Goal: Information Seeking & Learning: Compare options

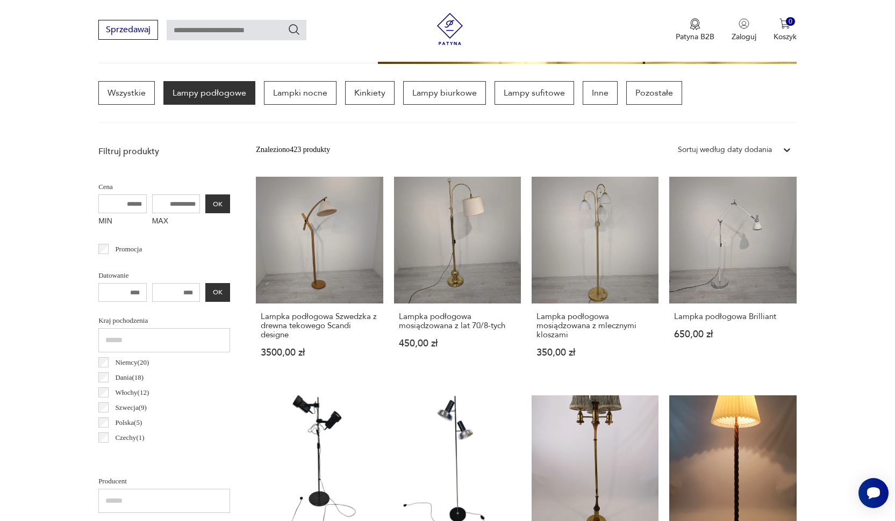
scroll to position [387, 0]
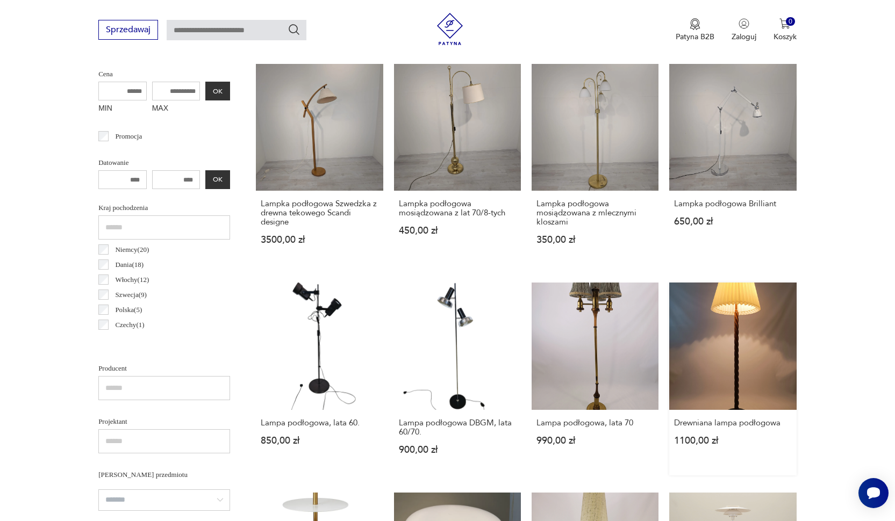
click at [721, 359] on link "Drewniana lampa podłogowa 1100,00 zł" at bounding box center [732, 379] width 127 height 192
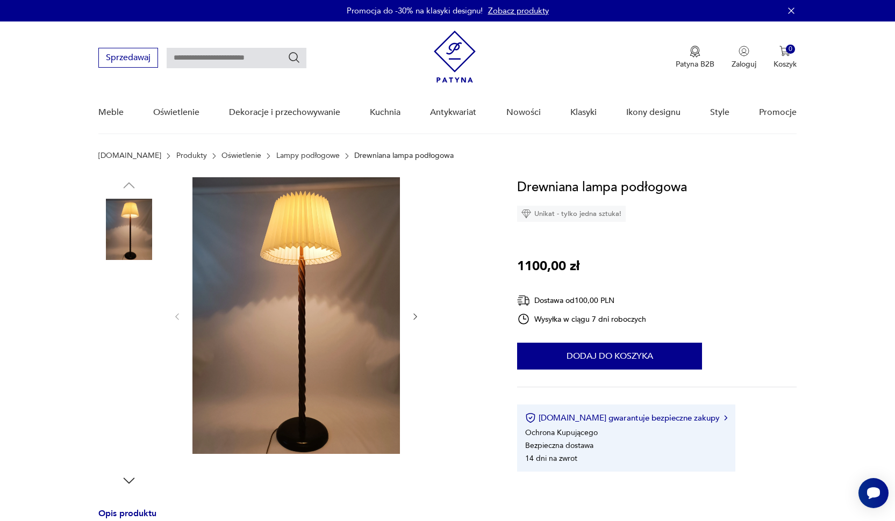
scroll to position [2, 0]
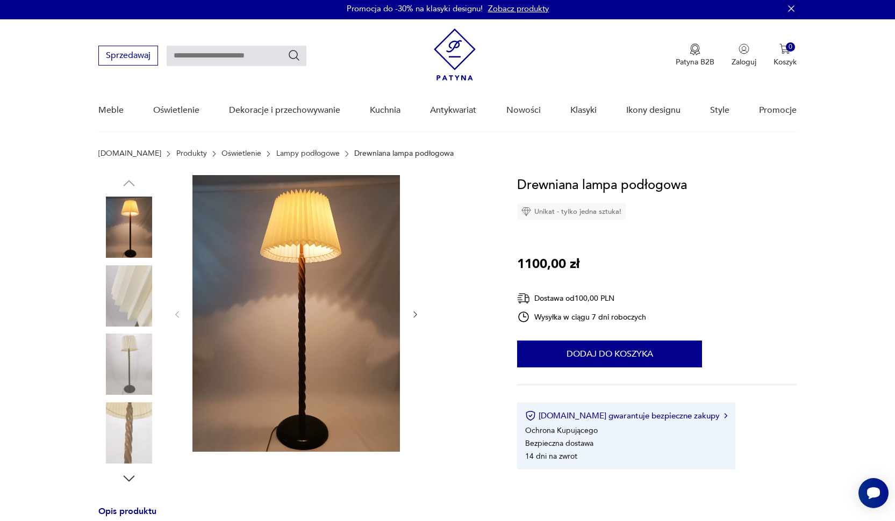
click at [419, 315] on icon "button" at bounding box center [415, 314] width 9 height 9
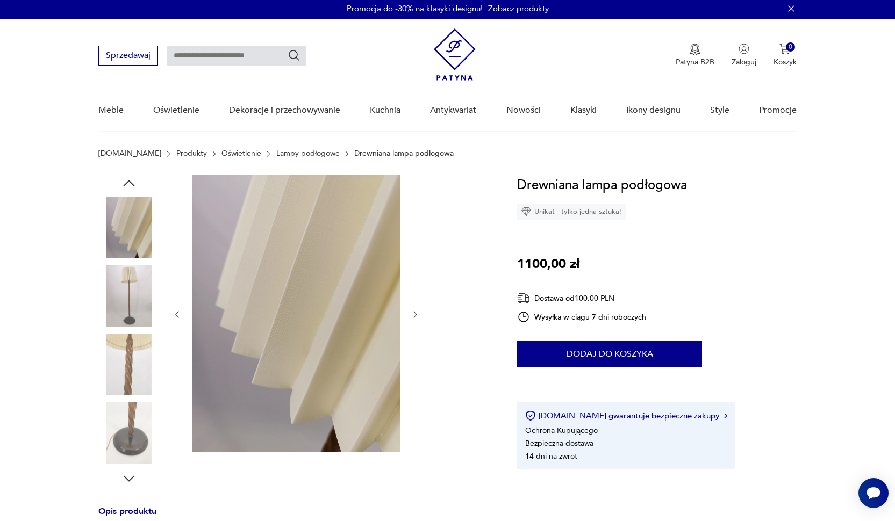
click at [419, 315] on icon "button" at bounding box center [415, 314] width 9 height 9
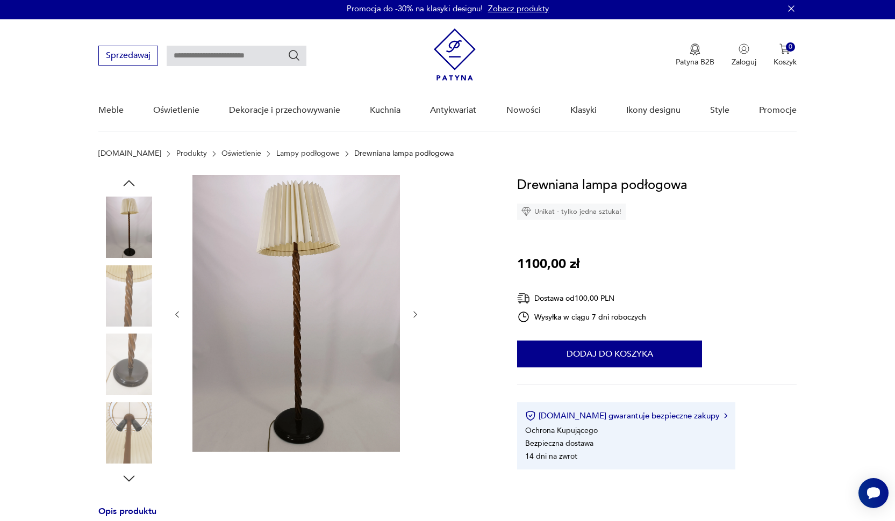
click at [419, 315] on icon "button" at bounding box center [415, 314] width 9 height 9
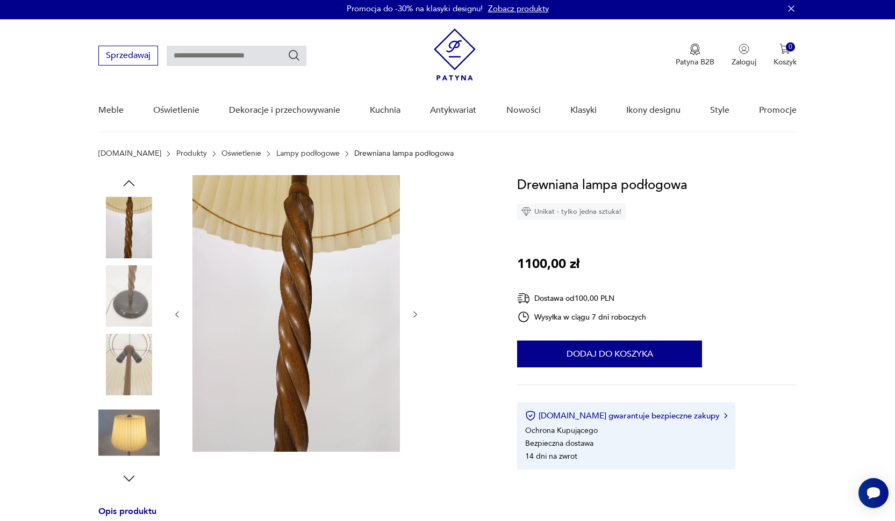
click at [419, 315] on icon "button" at bounding box center [415, 314] width 9 height 9
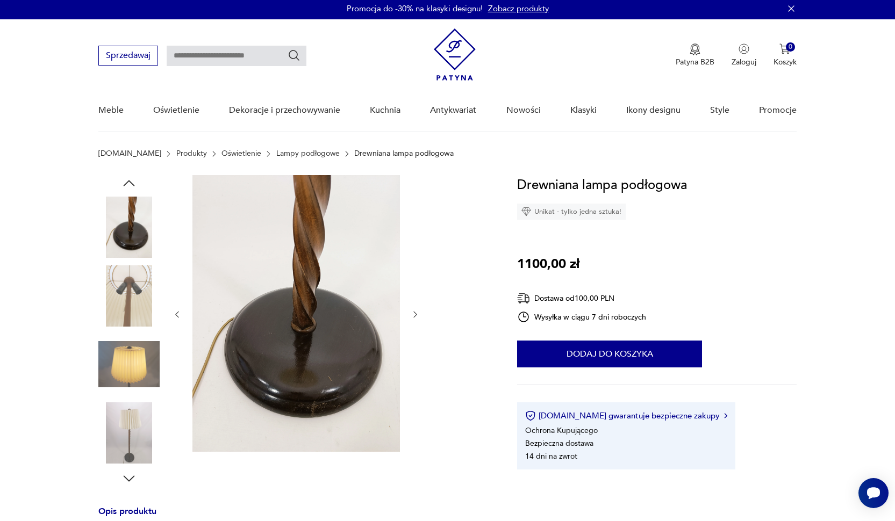
click at [419, 315] on icon "button" at bounding box center [415, 314] width 9 height 9
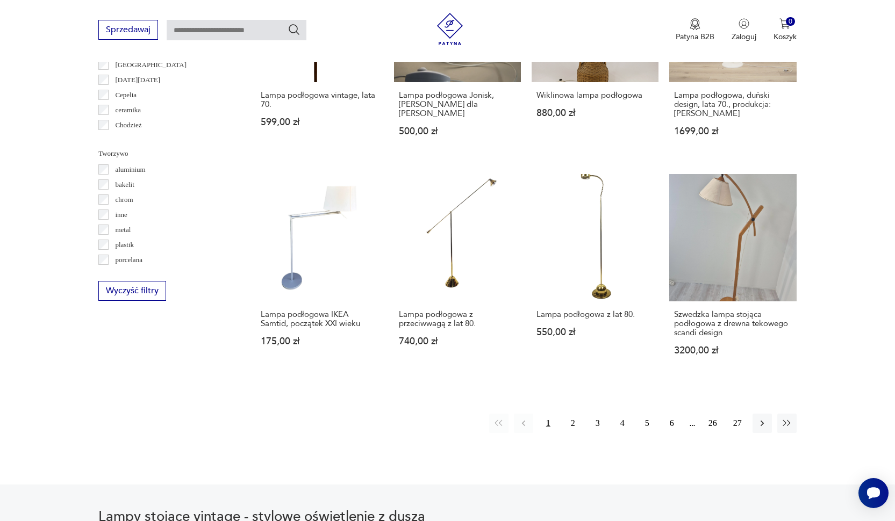
scroll to position [951, 0]
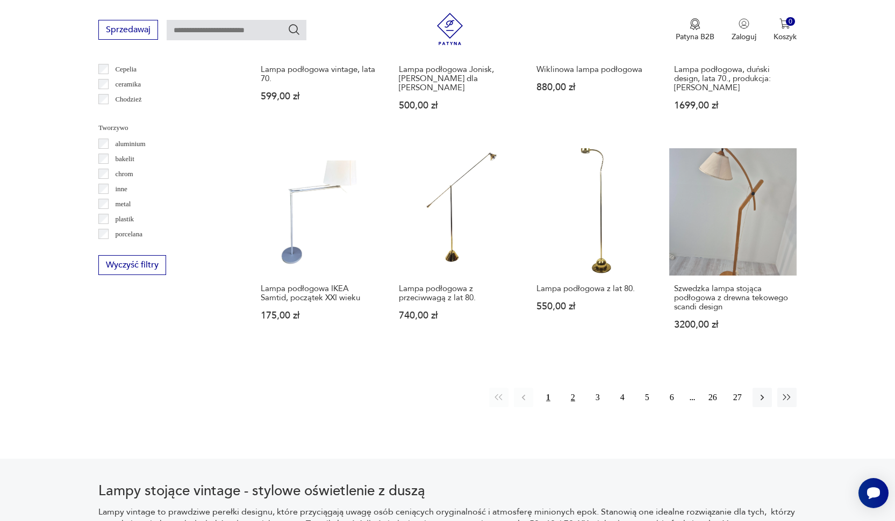
click at [574, 407] on button "2" at bounding box center [572, 397] width 19 height 19
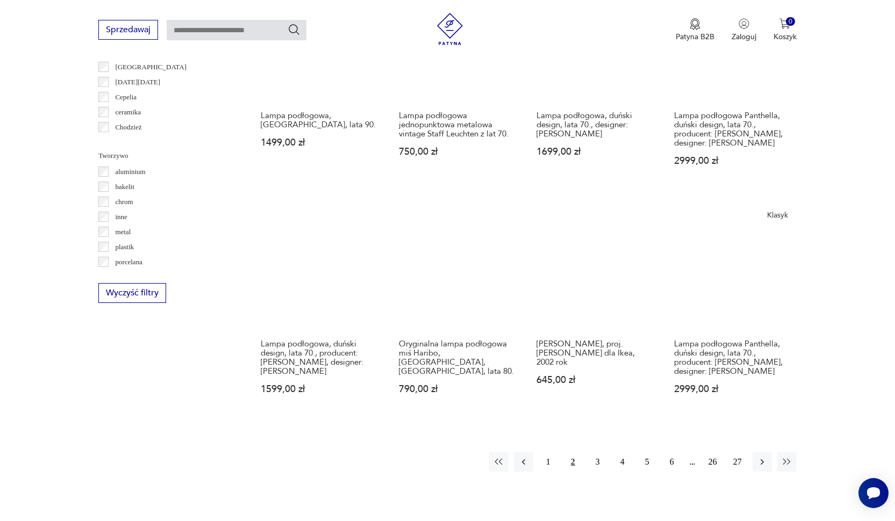
scroll to position [1000, 0]
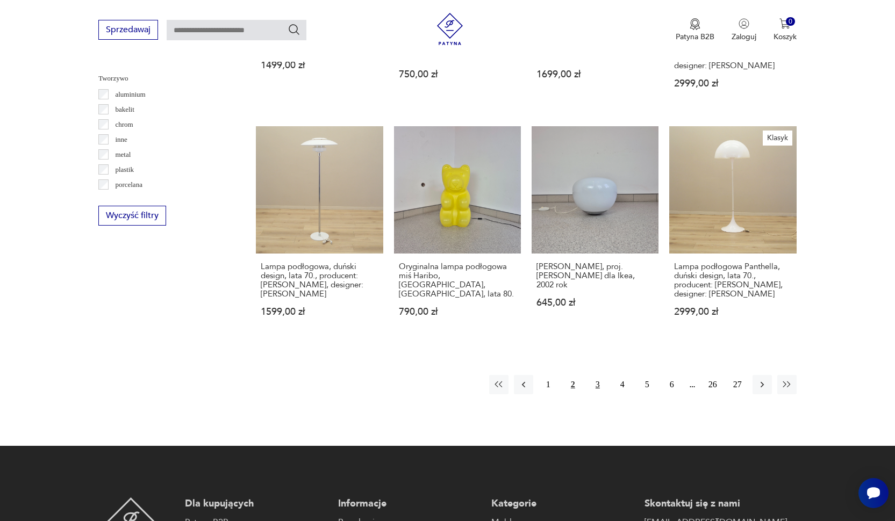
click at [601, 394] on button "3" at bounding box center [597, 384] width 19 height 19
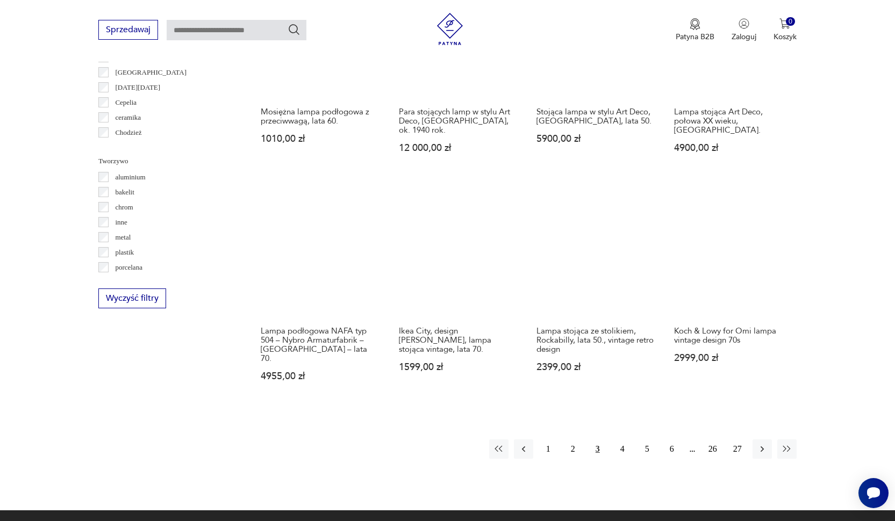
scroll to position [991, 0]
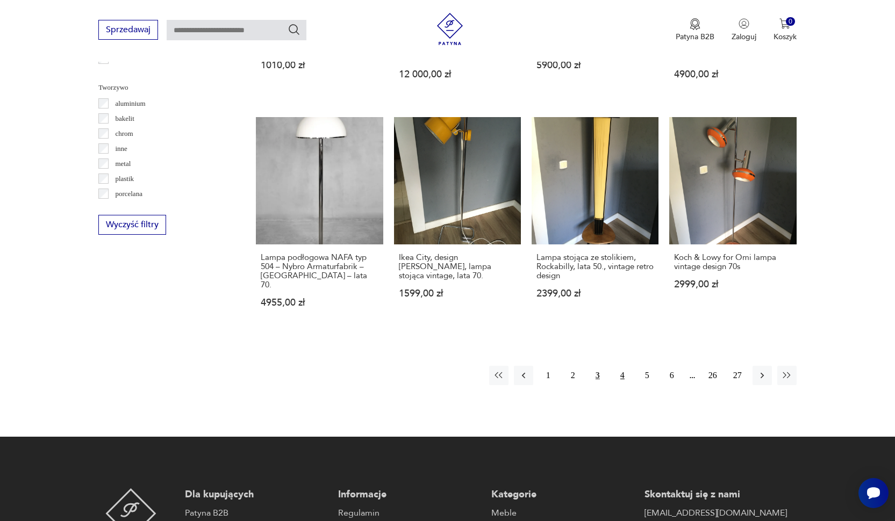
click at [621, 377] on button "4" at bounding box center [622, 375] width 19 height 19
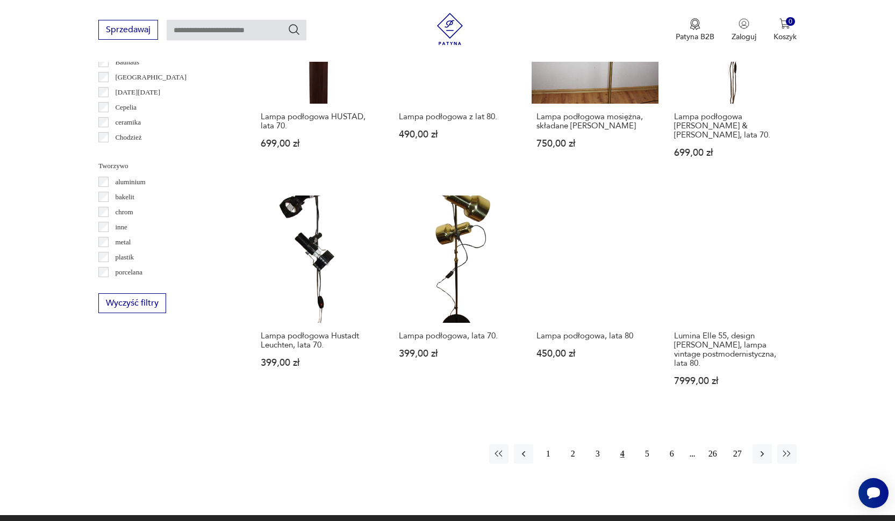
scroll to position [1019, 0]
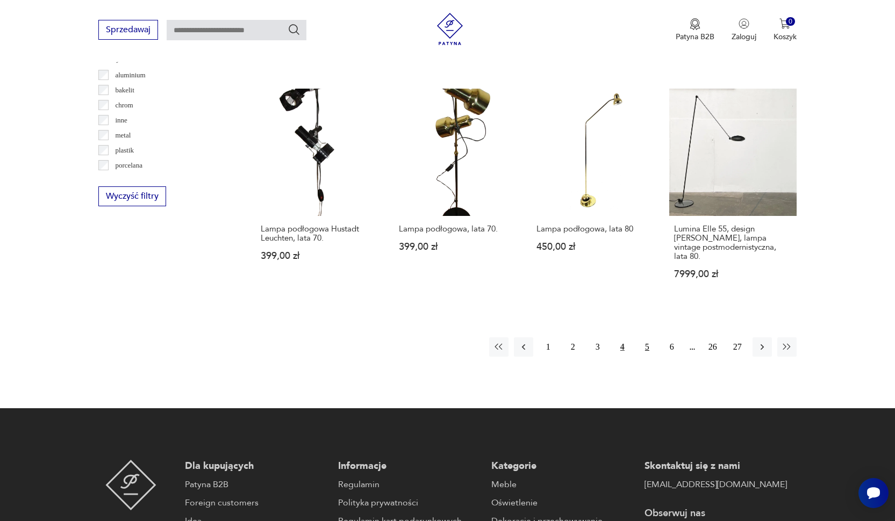
click at [647, 344] on button "5" at bounding box center [646, 346] width 19 height 19
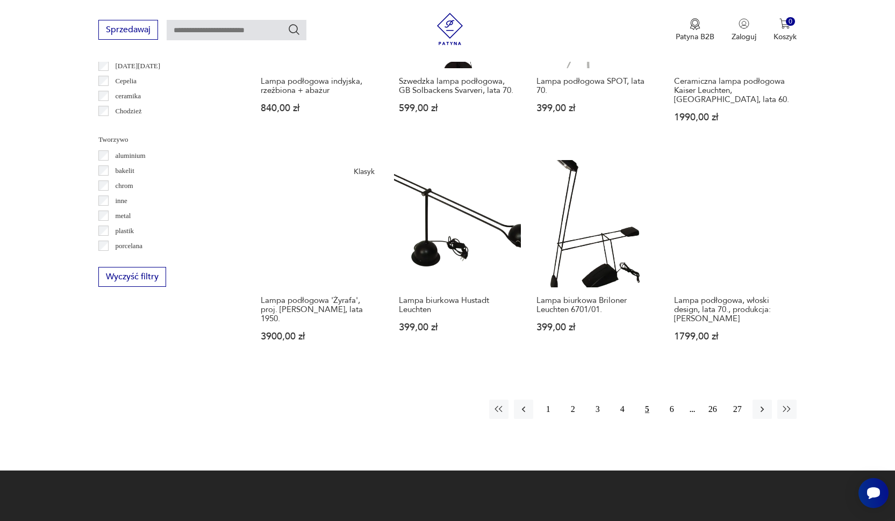
scroll to position [1065, 0]
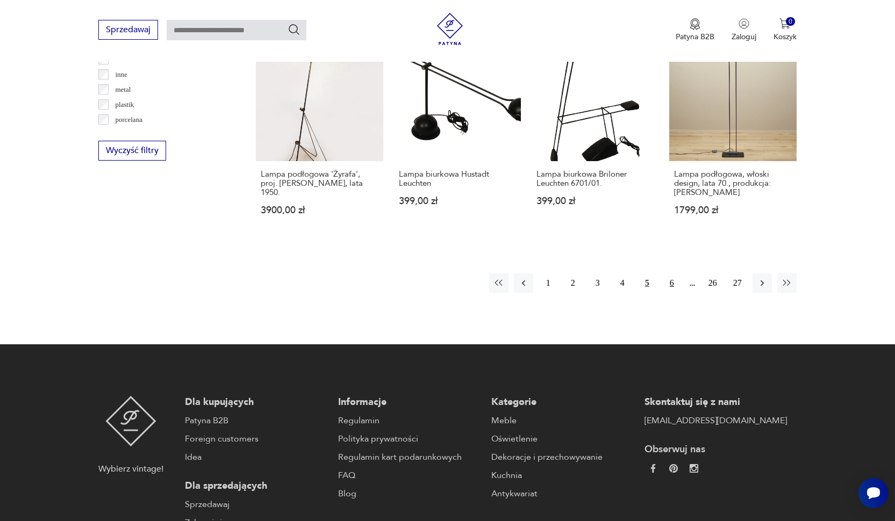
click at [673, 279] on button "6" at bounding box center [671, 282] width 19 height 19
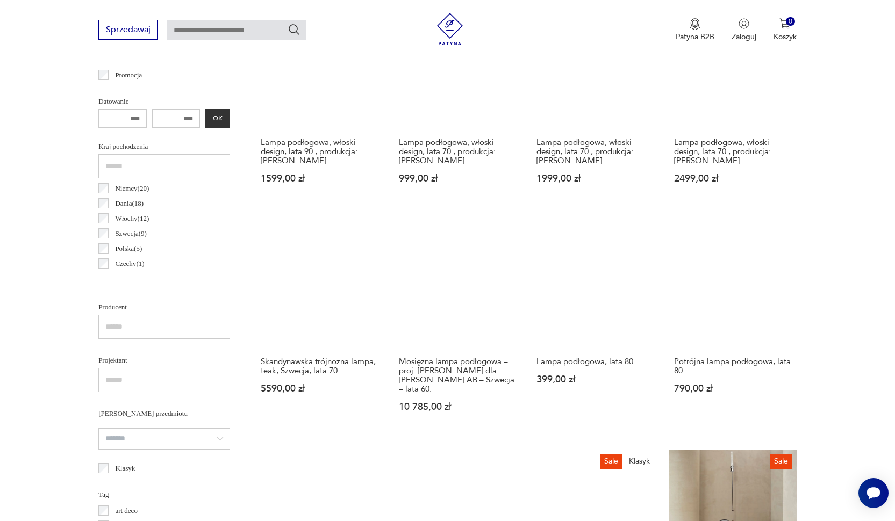
scroll to position [130, 0]
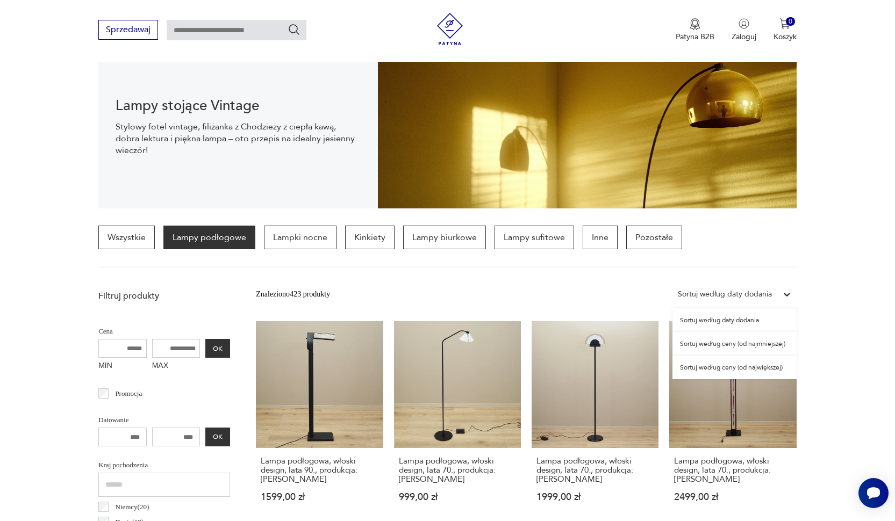
click at [788, 293] on icon at bounding box center [786, 294] width 11 height 11
click at [737, 345] on div "Sortuj według ceny (od najmniejszej)" at bounding box center [734, 344] width 124 height 24
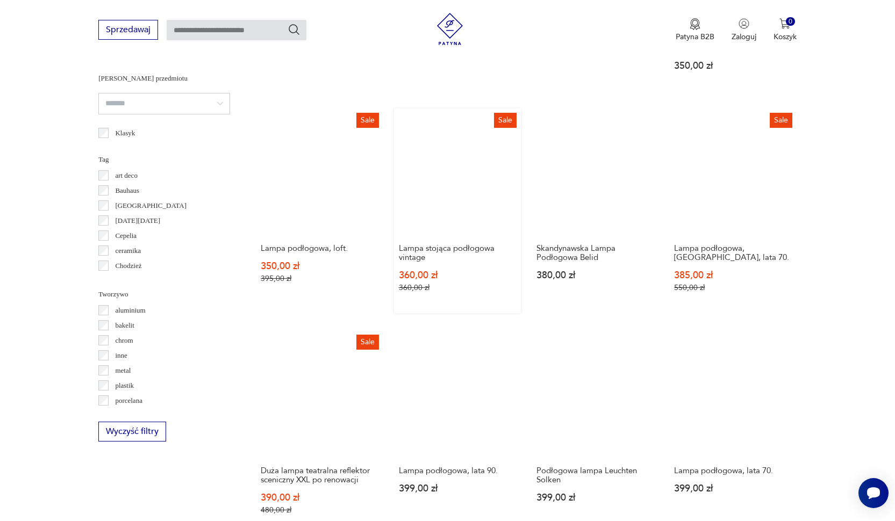
scroll to position [1145, 0]
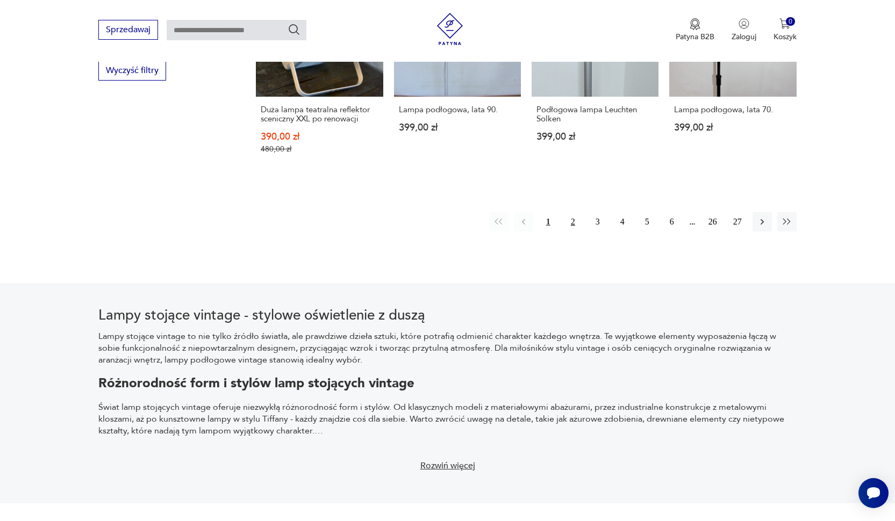
click at [574, 232] on button "2" at bounding box center [572, 221] width 19 height 19
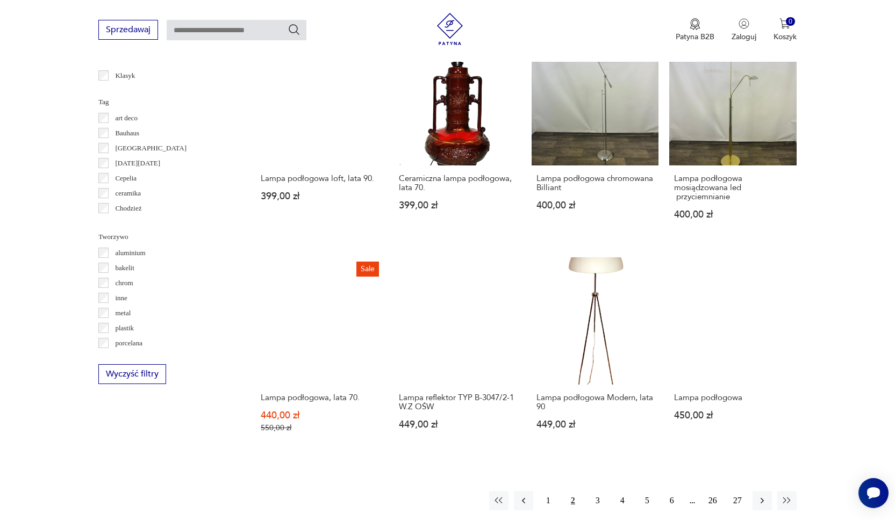
scroll to position [863, 0]
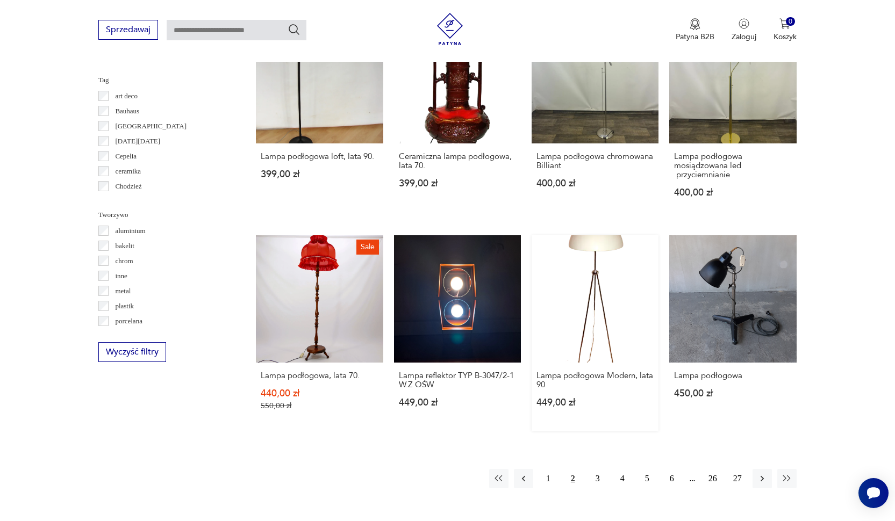
click at [567, 327] on link "Lampa podłogowa Modern, lata 90 449,00 zł" at bounding box center [594, 333] width 127 height 196
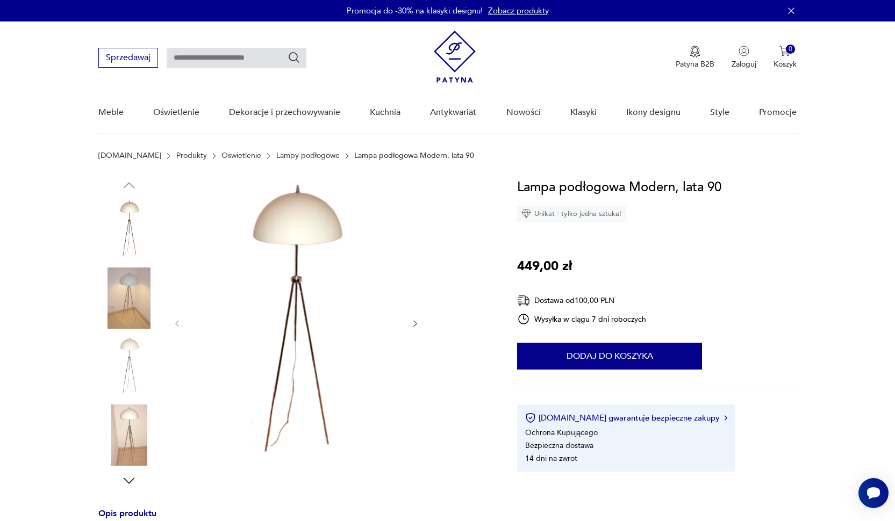
click at [417, 325] on icon "button" at bounding box center [415, 323] width 9 height 9
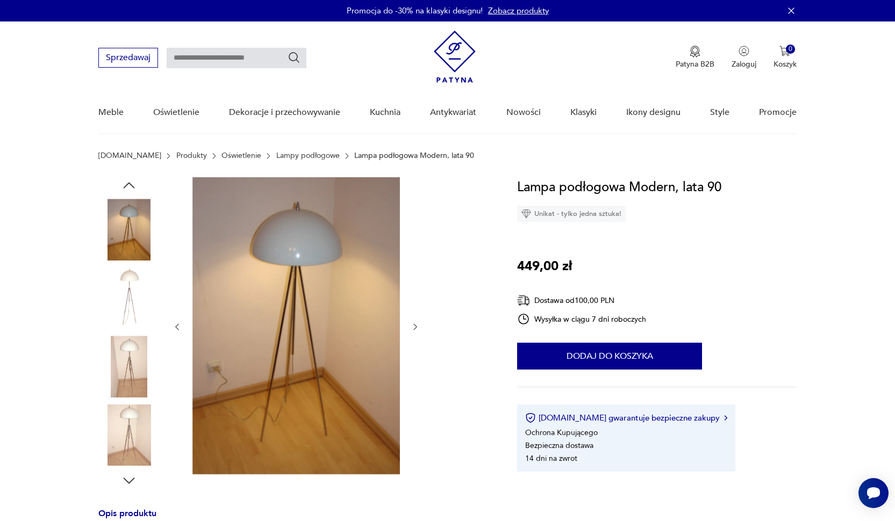
click at [417, 325] on icon "button" at bounding box center [415, 326] width 9 height 9
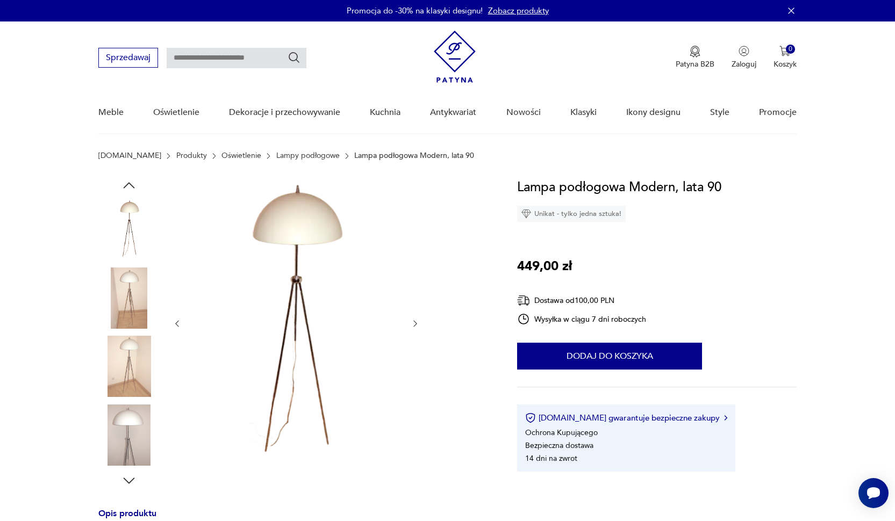
click at [417, 325] on icon "button" at bounding box center [415, 323] width 9 height 9
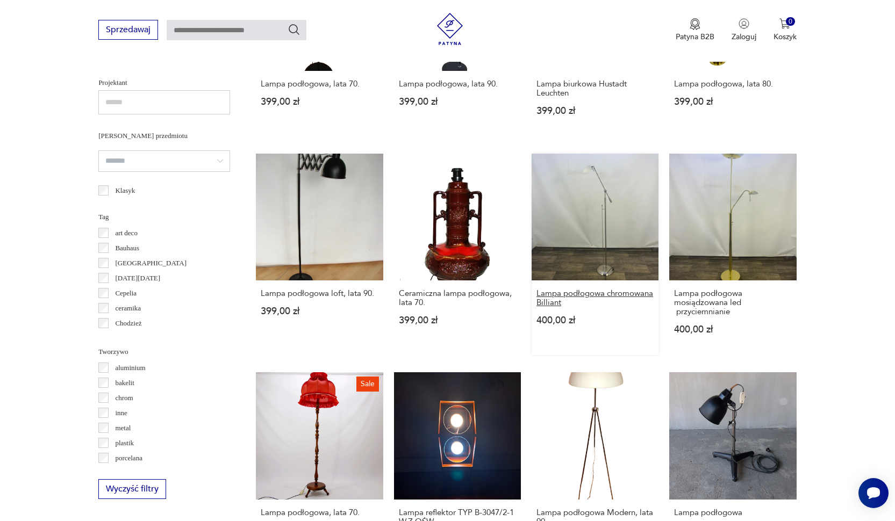
scroll to position [929, 0]
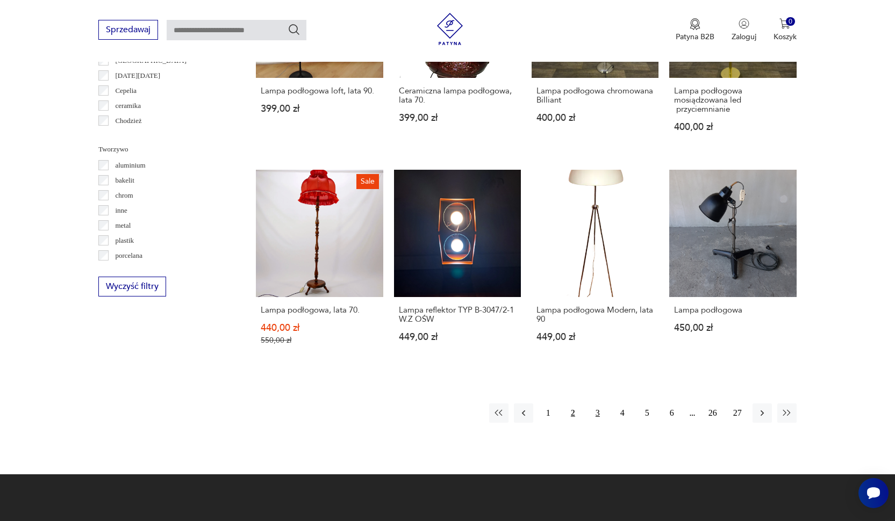
click at [603, 417] on button "3" at bounding box center [597, 413] width 19 height 19
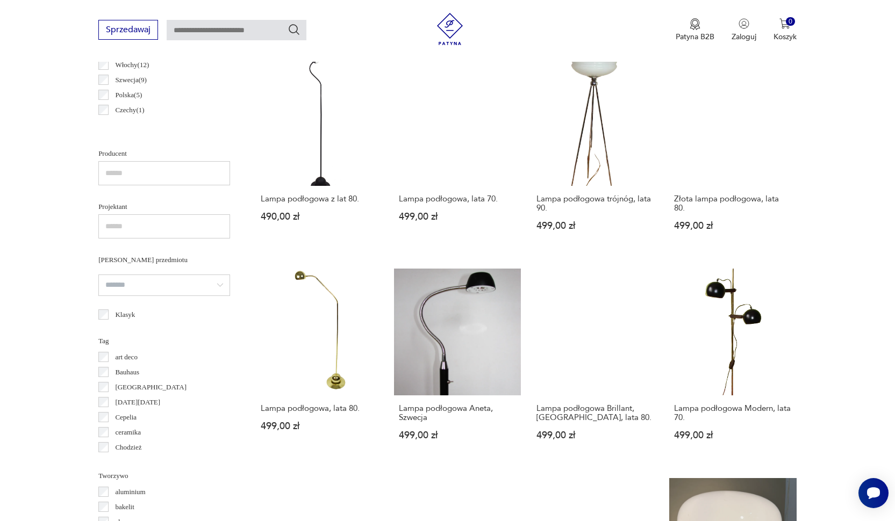
scroll to position [885, 0]
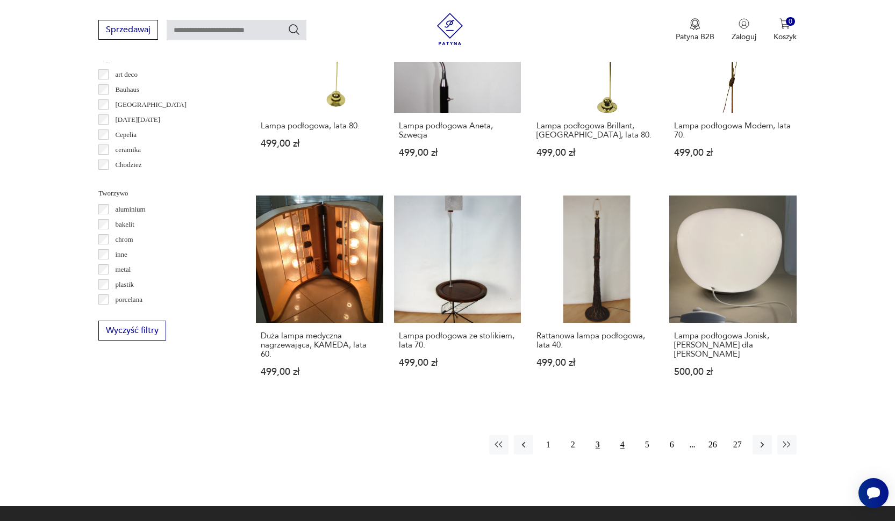
click at [621, 455] on button "4" at bounding box center [622, 444] width 19 height 19
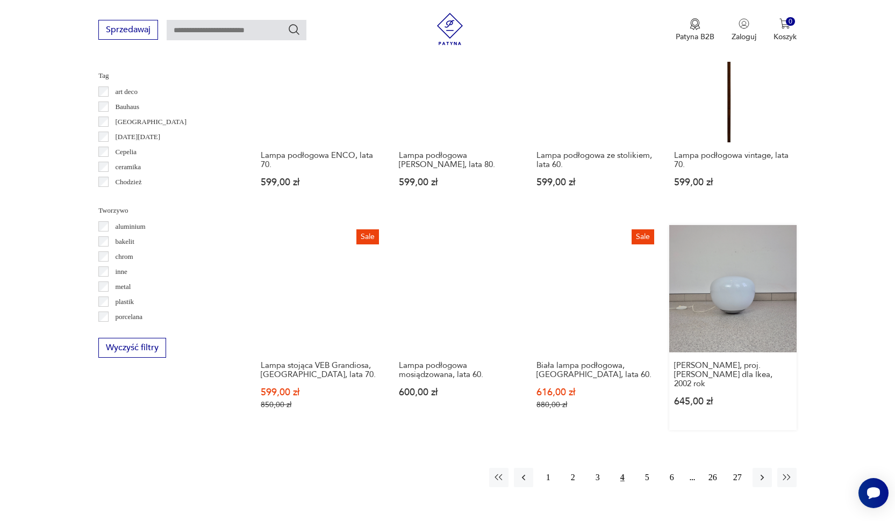
scroll to position [981, 0]
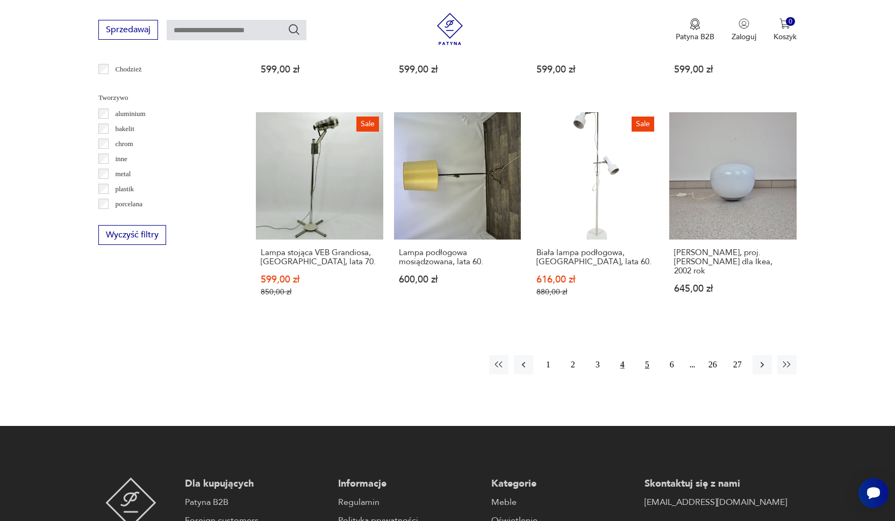
click at [647, 375] on button "5" at bounding box center [646, 364] width 19 height 19
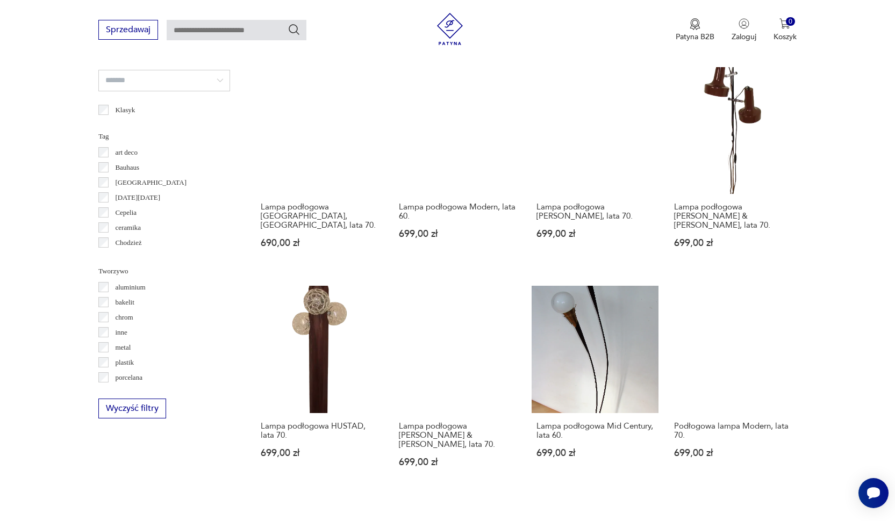
scroll to position [905, 0]
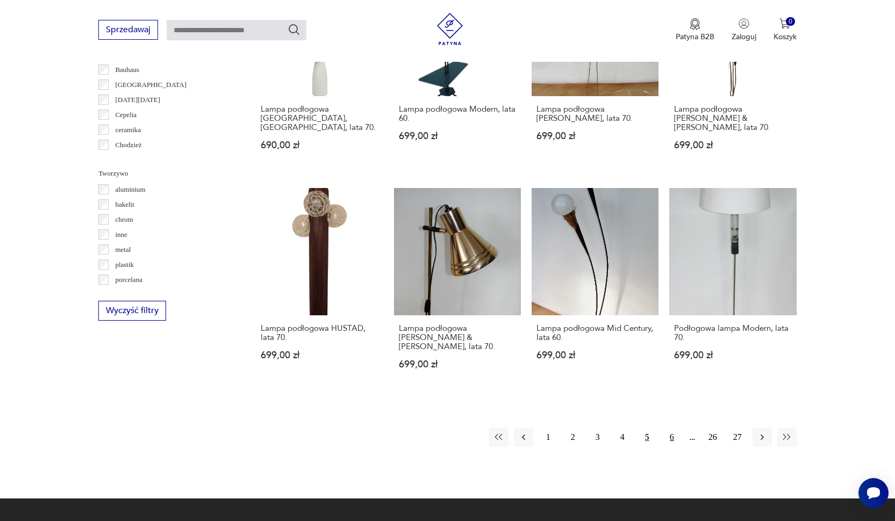
click at [670, 445] on button "6" at bounding box center [671, 437] width 19 height 19
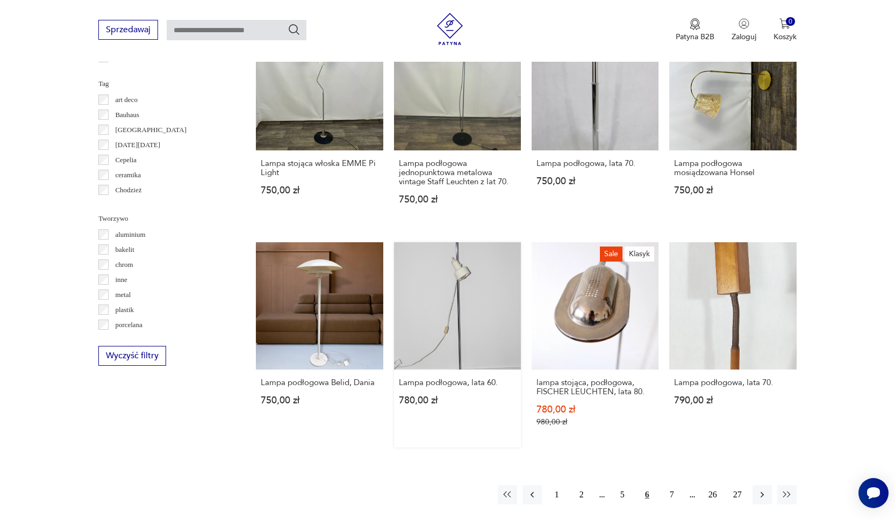
scroll to position [966, 0]
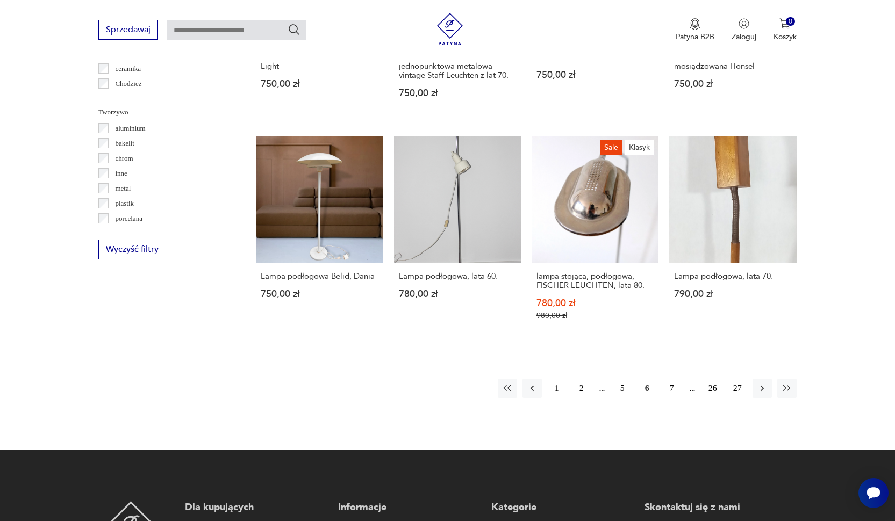
click at [668, 398] on button "7" at bounding box center [671, 388] width 19 height 19
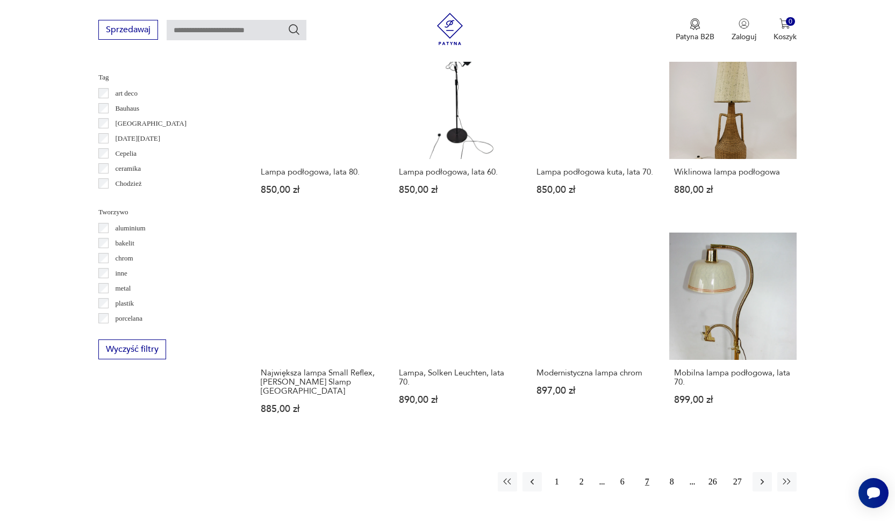
scroll to position [888, 0]
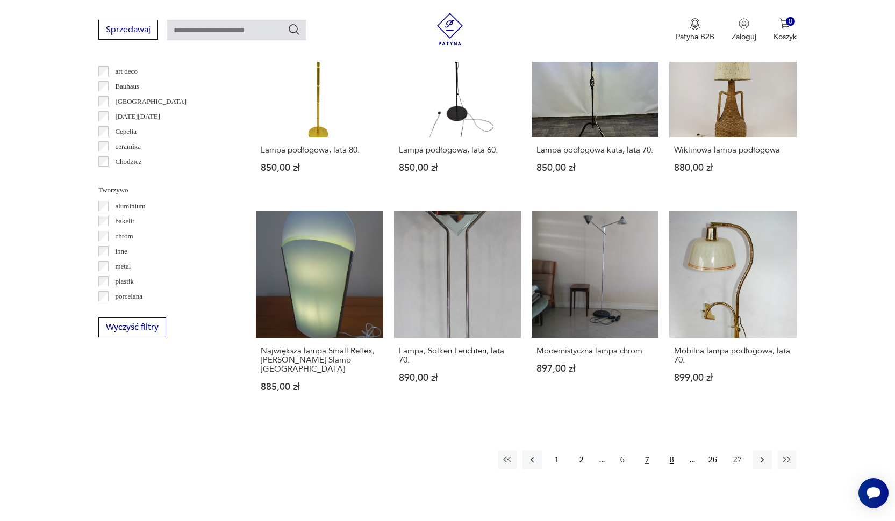
click at [669, 453] on button "8" at bounding box center [671, 459] width 19 height 19
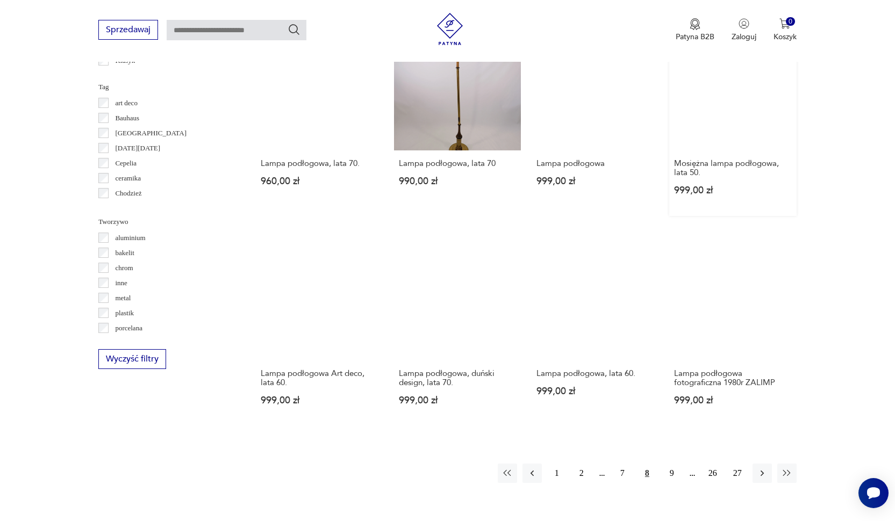
scroll to position [954, 0]
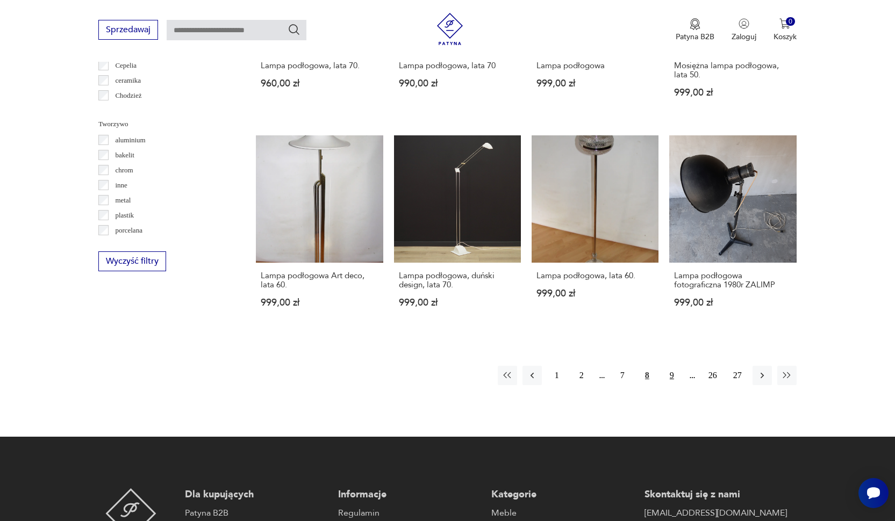
click at [675, 385] on button "9" at bounding box center [671, 375] width 19 height 19
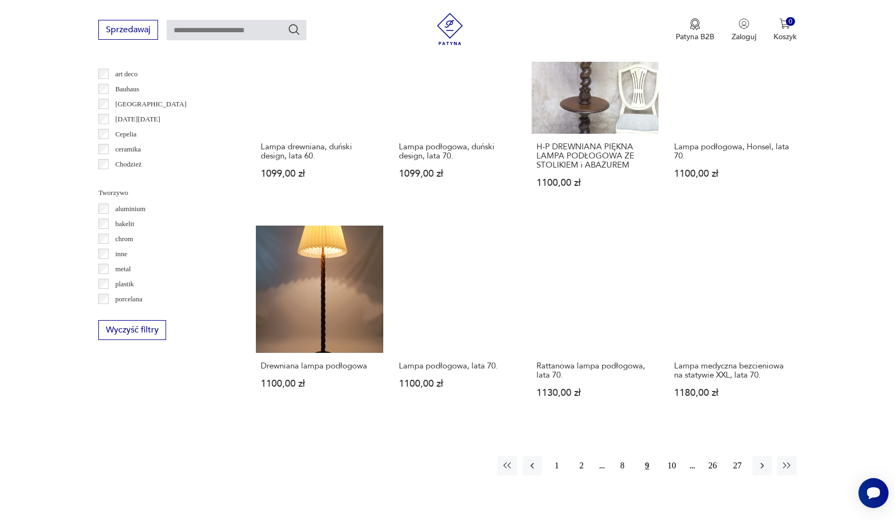
scroll to position [969, 0]
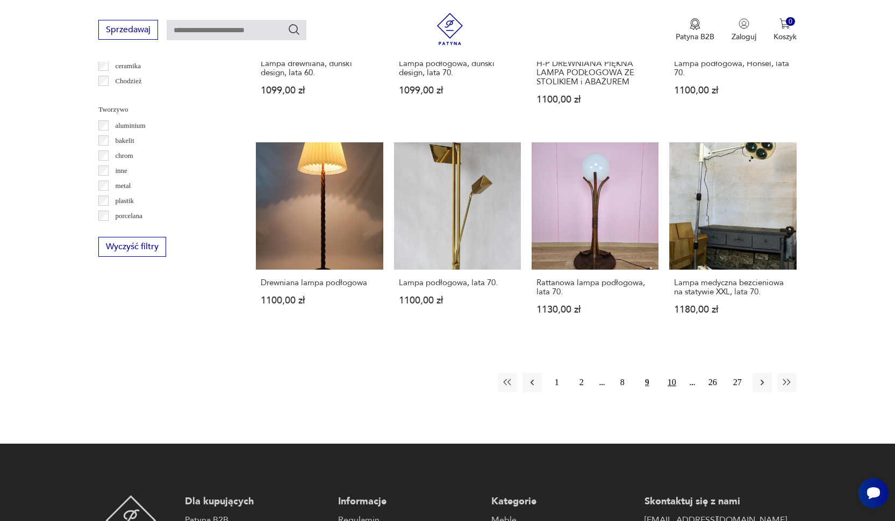
click at [677, 392] on button "10" at bounding box center [671, 382] width 19 height 19
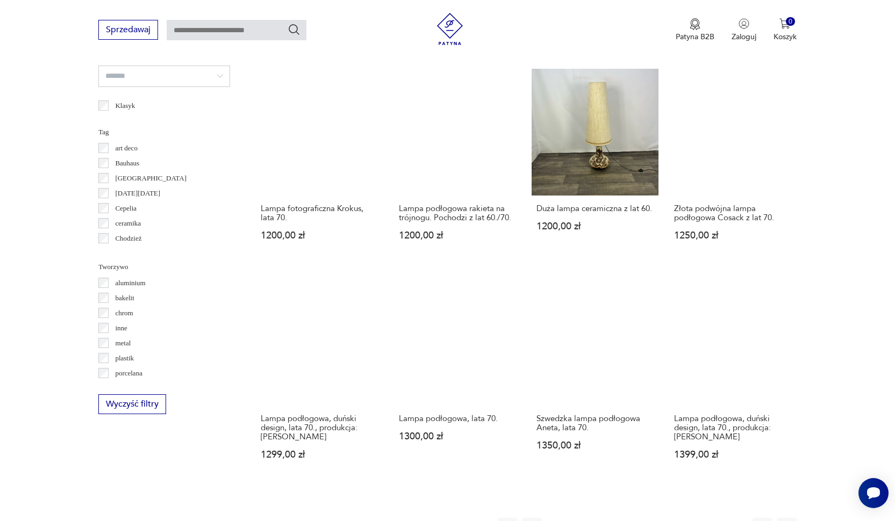
scroll to position [909, 0]
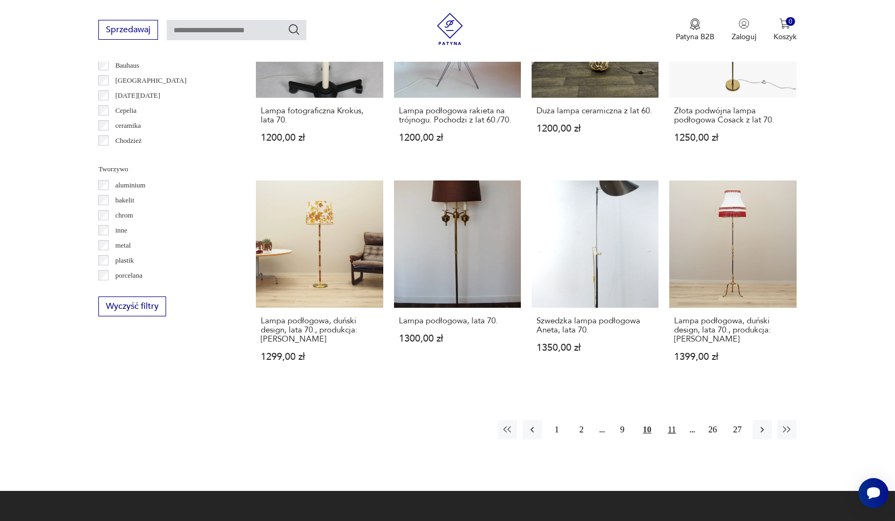
click at [673, 440] on button "11" at bounding box center [671, 429] width 19 height 19
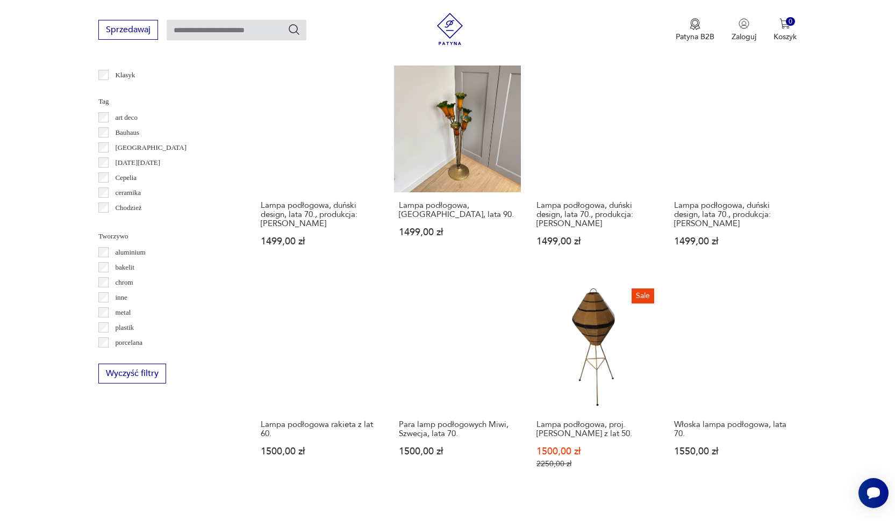
scroll to position [921, 0]
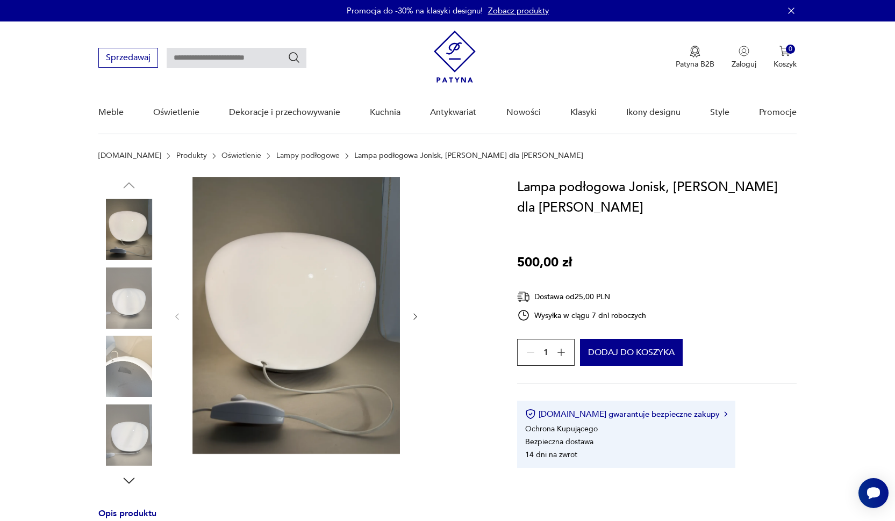
click at [415, 320] on icon "button" at bounding box center [415, 316] width 9 height 9
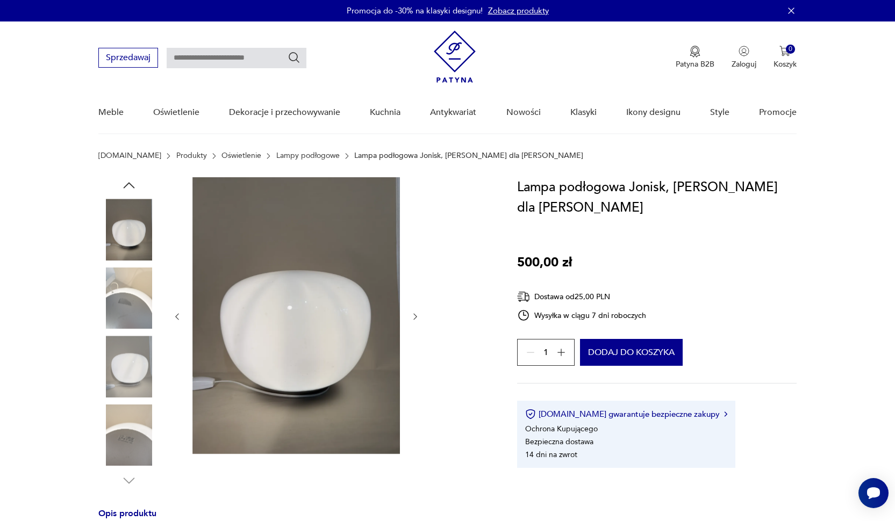
click at [415, 320] on icon "button" at bounding box center [415, 316] width 9 height 9
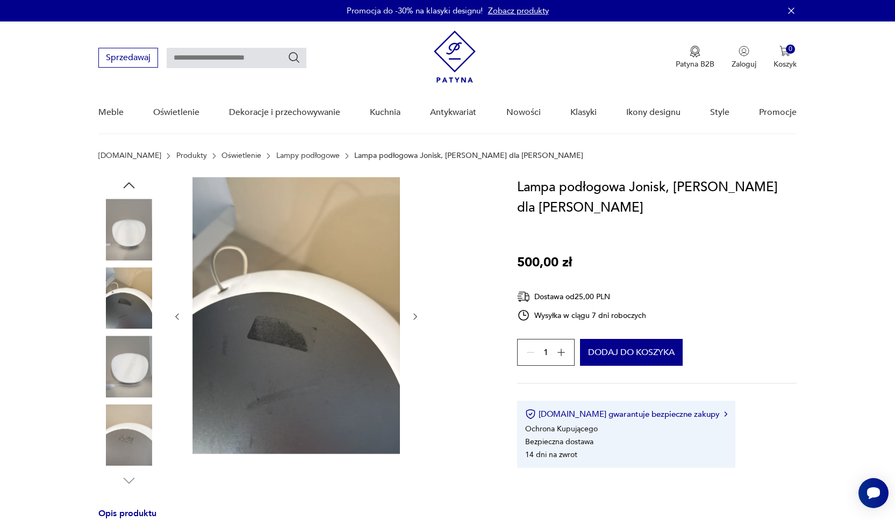
click at [415, 320] on icon "button" at bounding box center [415, 316] width 9 height 9
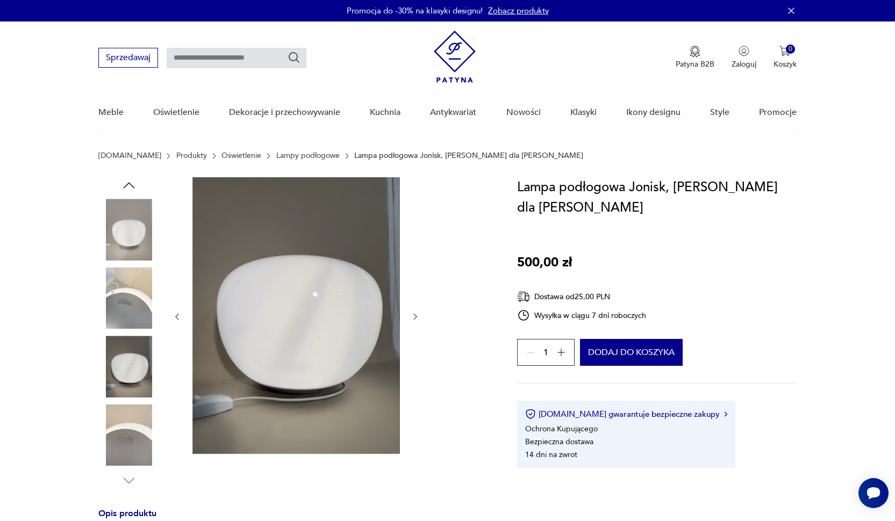
click at [415, 320] on icon "button" at bounding box center [415, 316] width 9 height 9
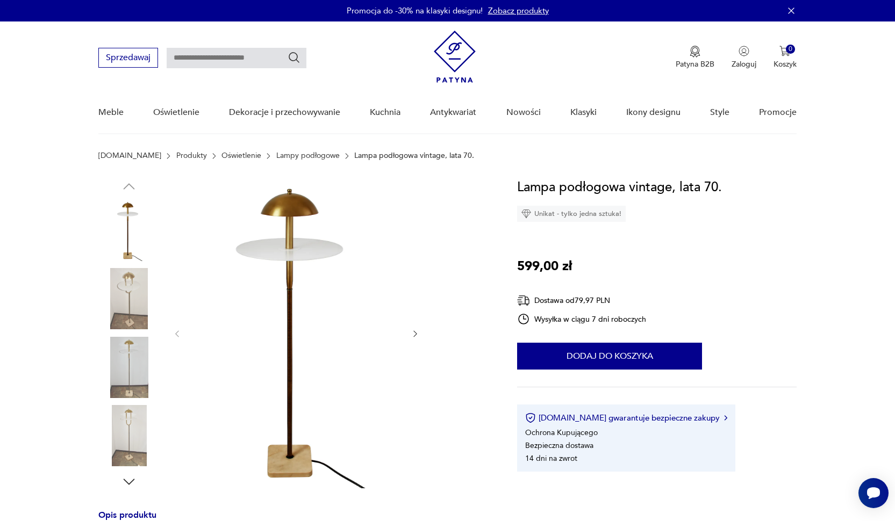
click at [415, 336] on icon "button" at bounding box center [415, 334] width 3 height 6
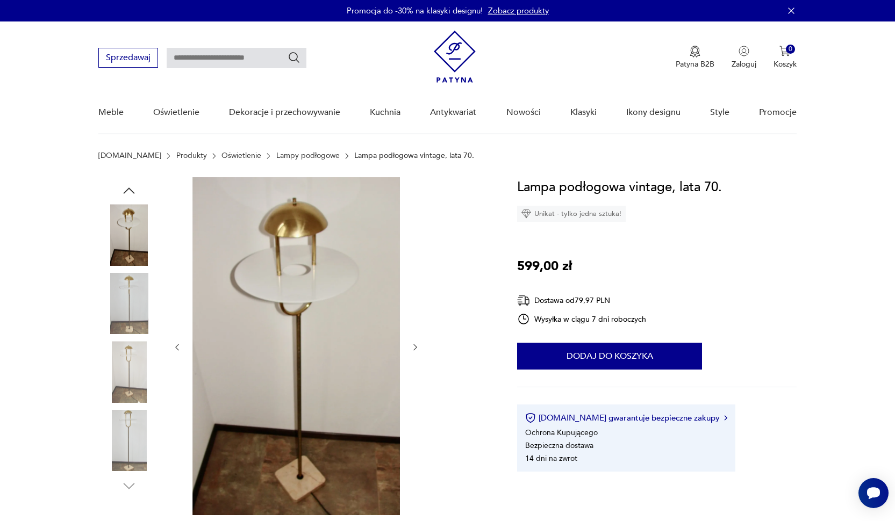
click at [415, 343] on icon "button" at bounding box center [415, 347] width 9 height 9
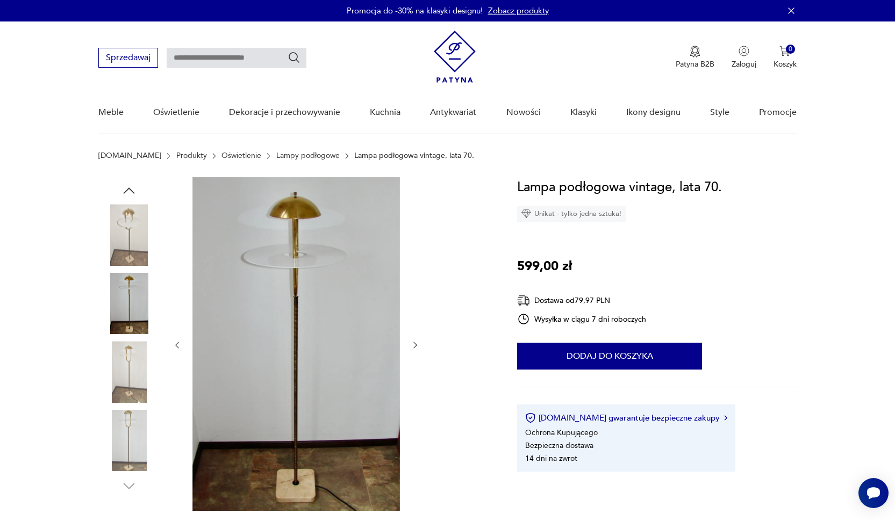
click at [415, 343] on icon "button" at bounding box center [415, 345] width 9 height 9
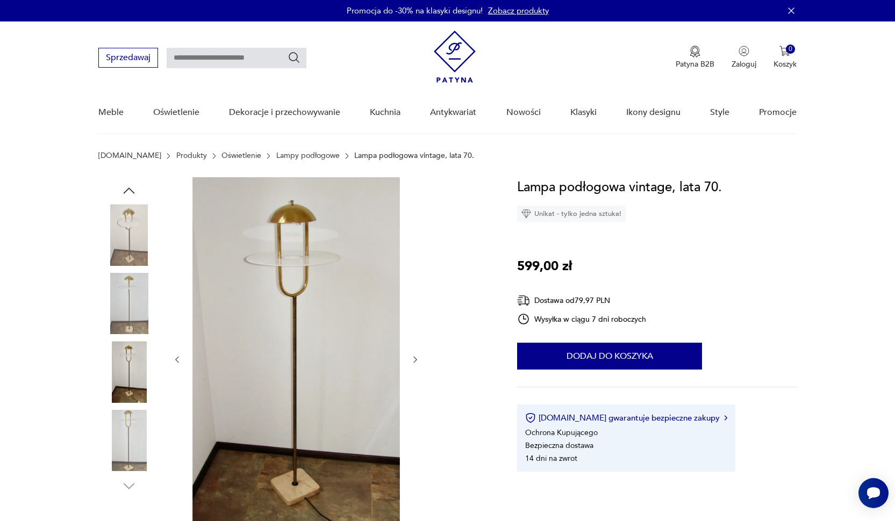
click at [415, 343] on div at bounding box center [295, 359] width 247 height 365
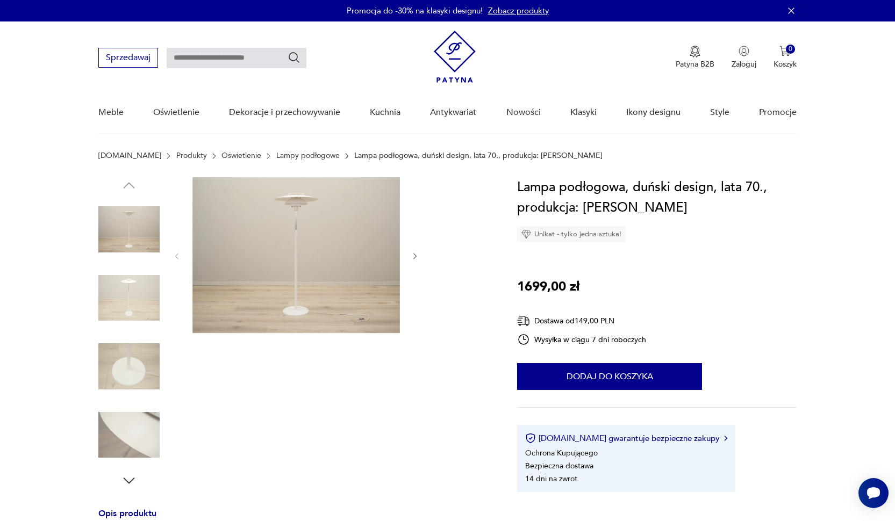
click at [416, 255] on icon "button" at bounding box center [415, 256] width 9 height 9
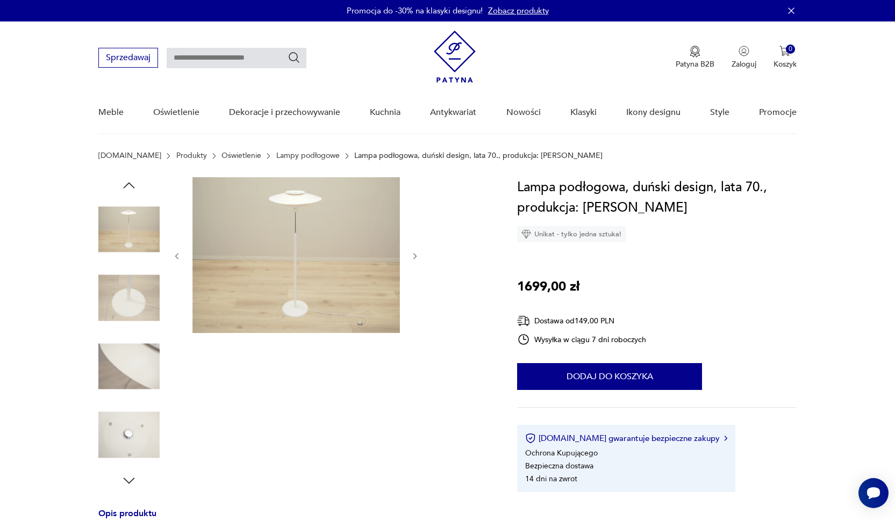
click at [416, 255] on icon "button" at bounding box center [415, 256] width 9 height 9
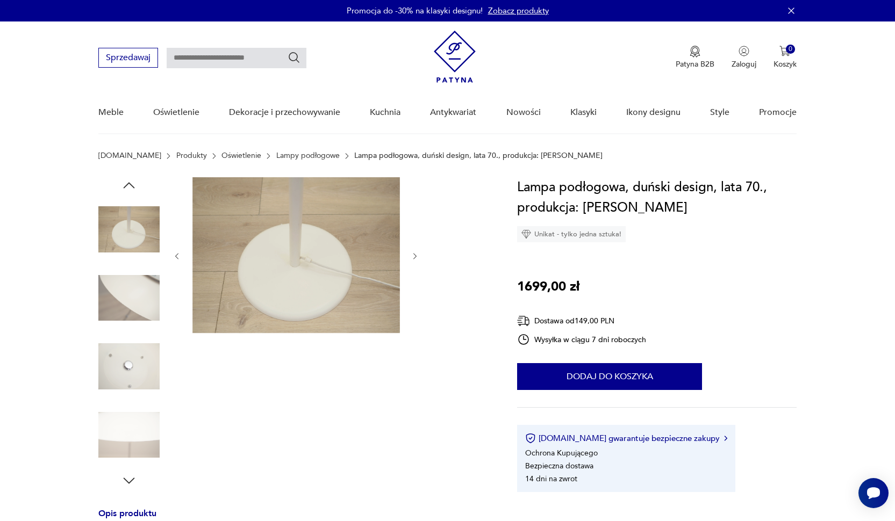
click at [416, 255] on icon "button" at bounding box center [415, 256] width 9 height 9
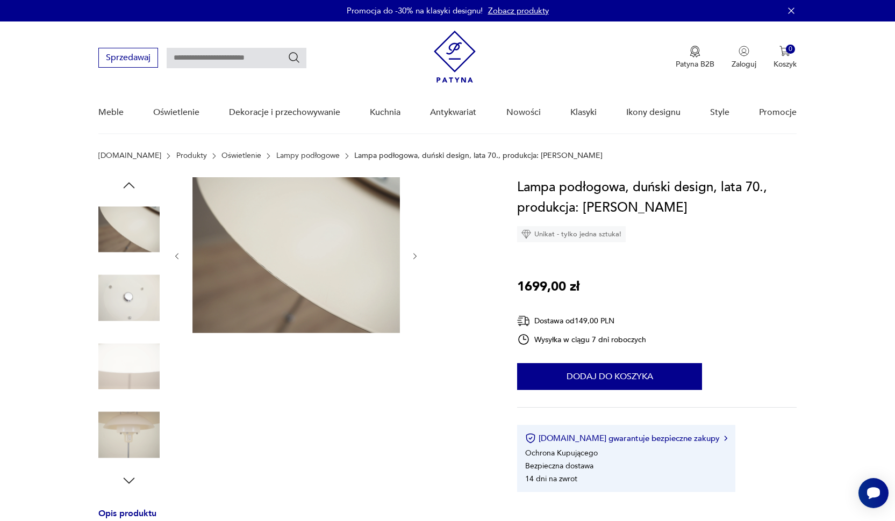
click at [416, 255] on icon "button" at bounding box center [415, 256] width 9 height 9
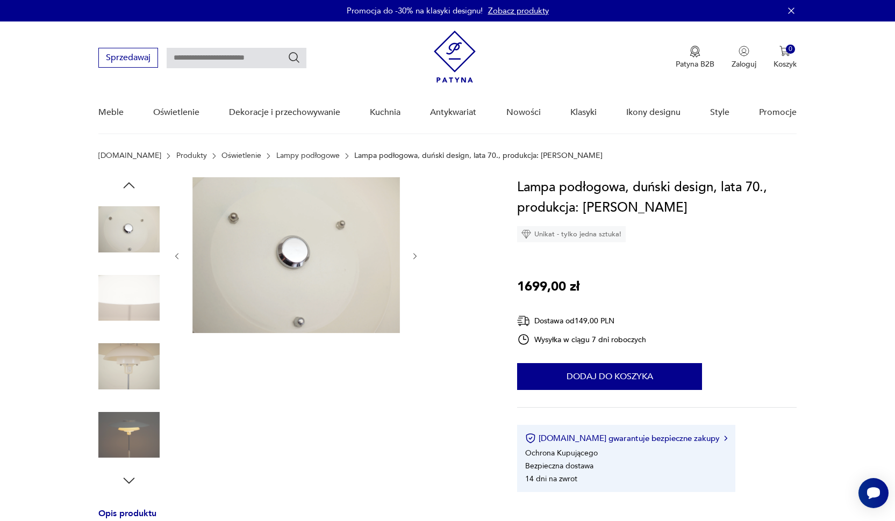
click at [416, 255] on icon "button" at bounding box center [415, 256] width 9 height 9
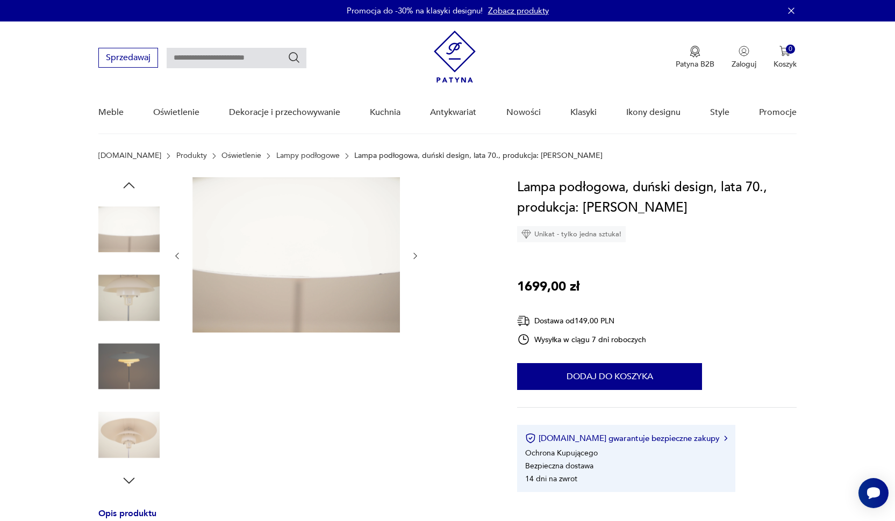
click at [416, 255] on icon "button" at bounding box center [415, 256] width 3 height 6
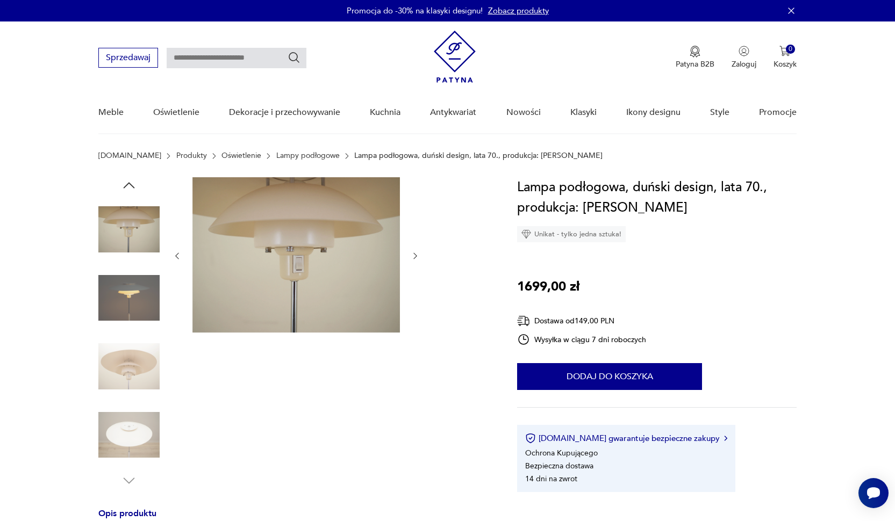
click at [416, 255] on icon "button" at bounding box center [415, 256] width 3 height 6
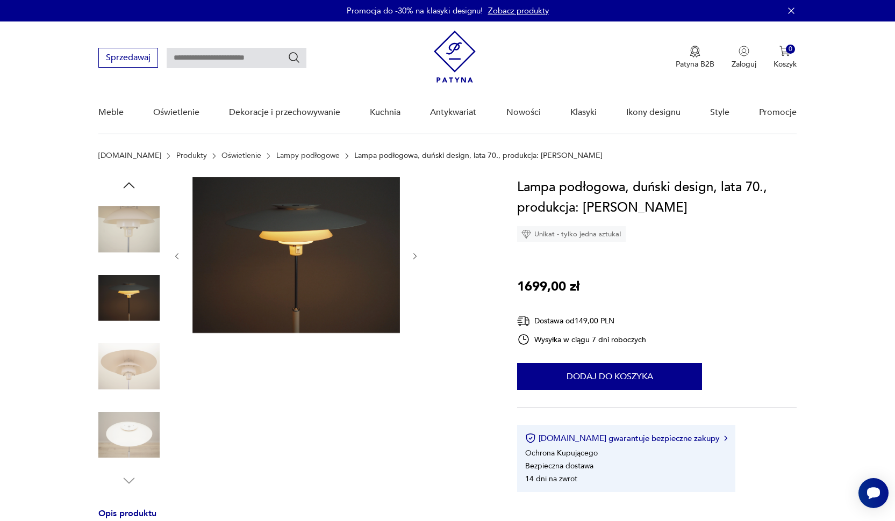
click at [416, 255] on icon "button" at bounding box center [415, 256] width 9 height 9
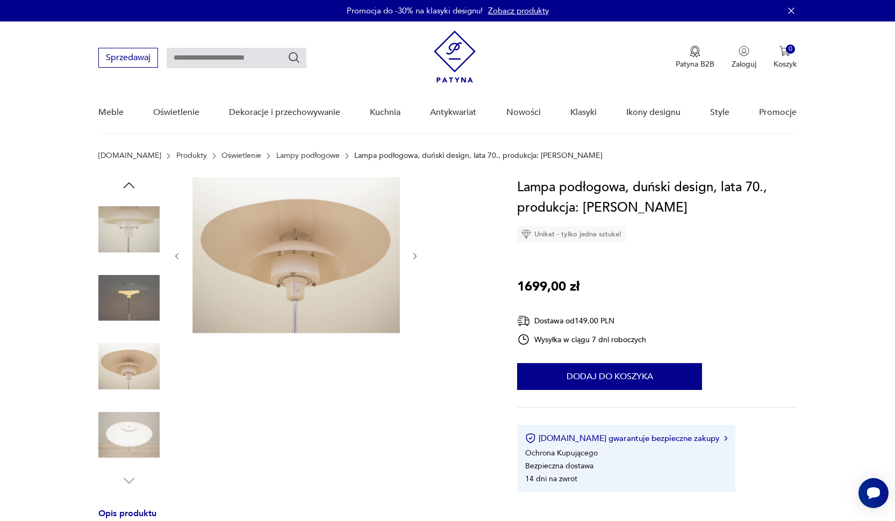
click at [416, 255] on icon "button" at bounding box center [415, 256] width 9 height 9
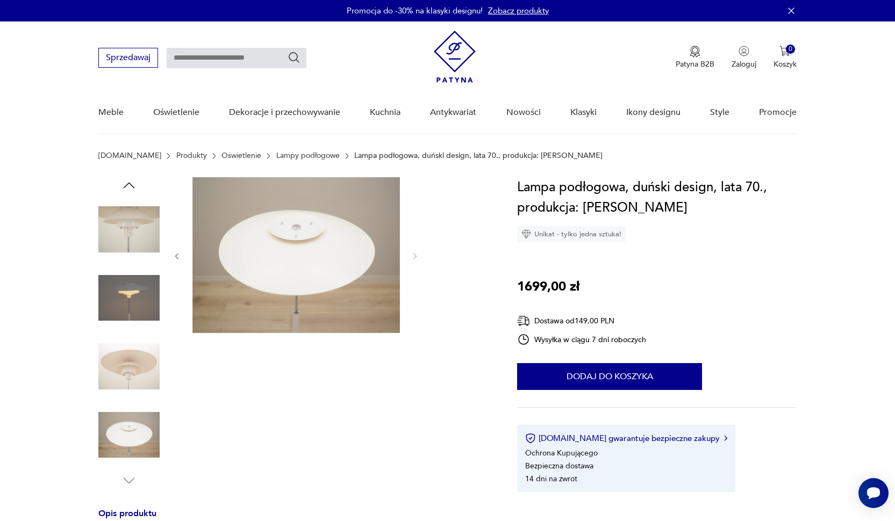
click at [96, 234] on section "Opis produktu Lampa wykonana została w latach 70-tych, produkcja duńska. Wykona…" at bounding box center [447, 511] width 895 height 668
click at [129, 186] on icon "button" at bounding box center [129, 185] width 16 height 16
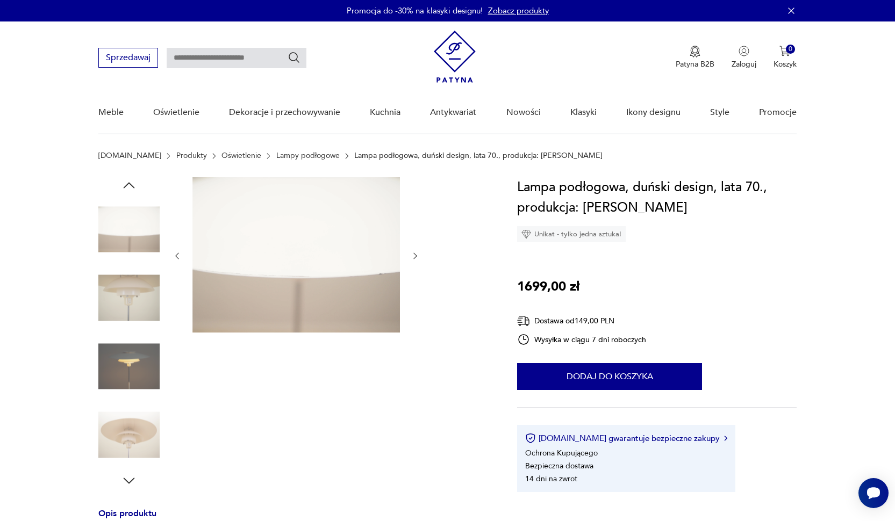
click at [129, 186] on icon "button" at bounding box center [129, 185] width 16 height 16
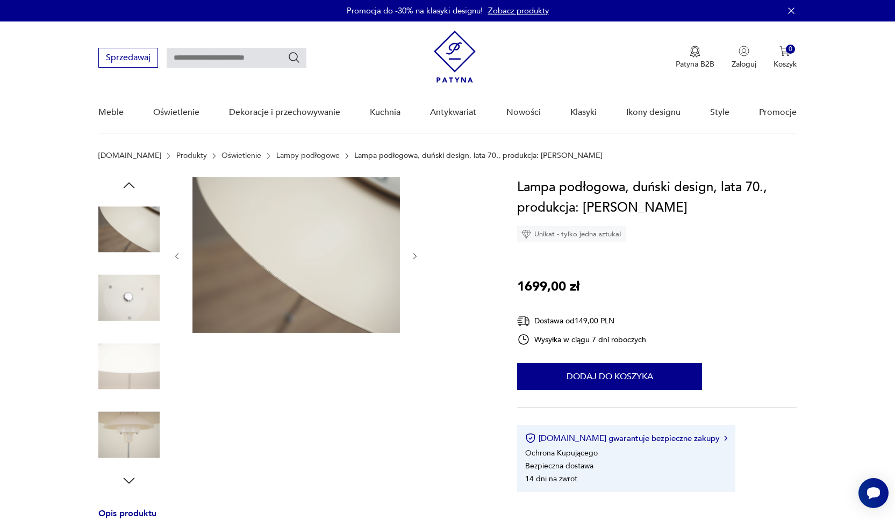
click at [128, 220] on img at bounding box center [128, 229] width 61 height 61
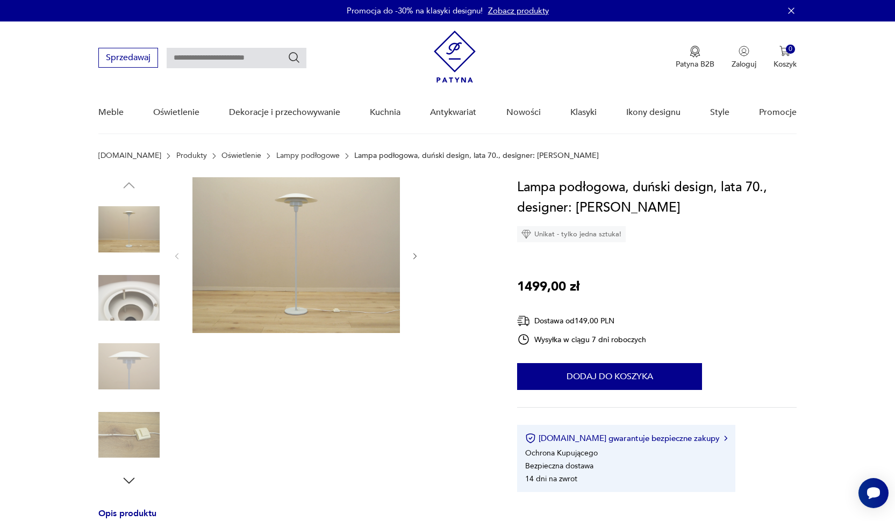
click at [415, 254] on icon "button" at bounding box center [415, 256] width 9 height 9
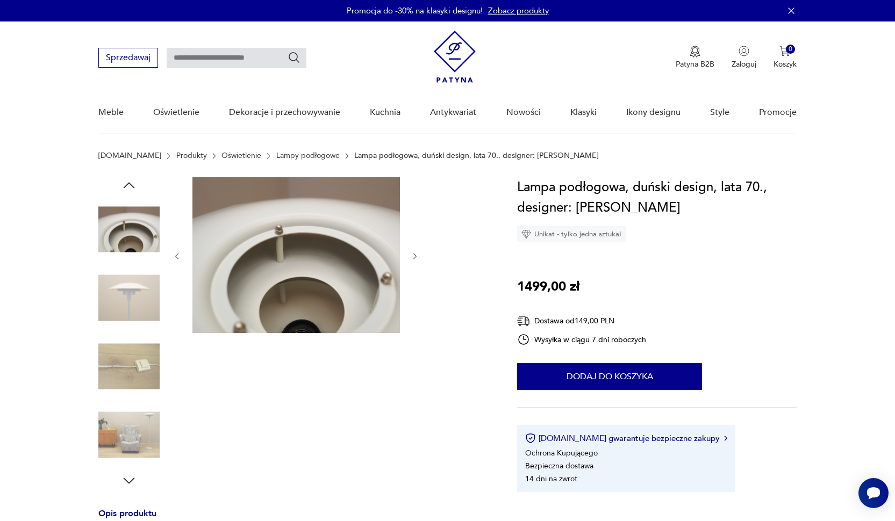
click at [415, 254] on icon "button" at bounding box center [415, 256] width 9 height 9
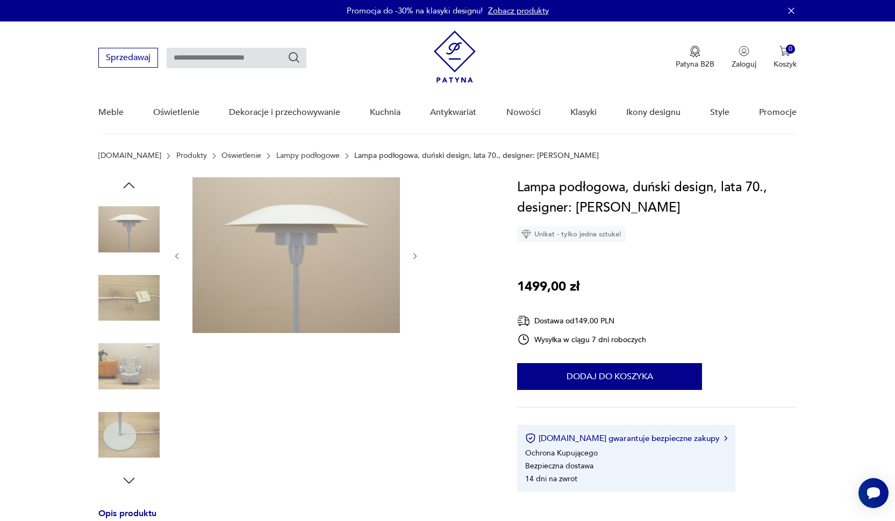
click at [415, 254] on icon "button" at bounding box center [415, 256] width 9 height 9
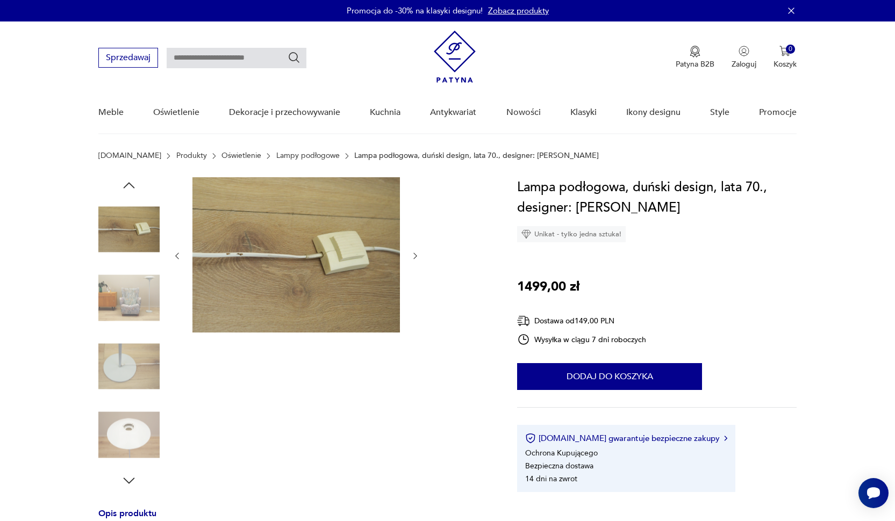
click at [415, 254] on icon "button" at bounding box center [415, 256] width 3 height 6
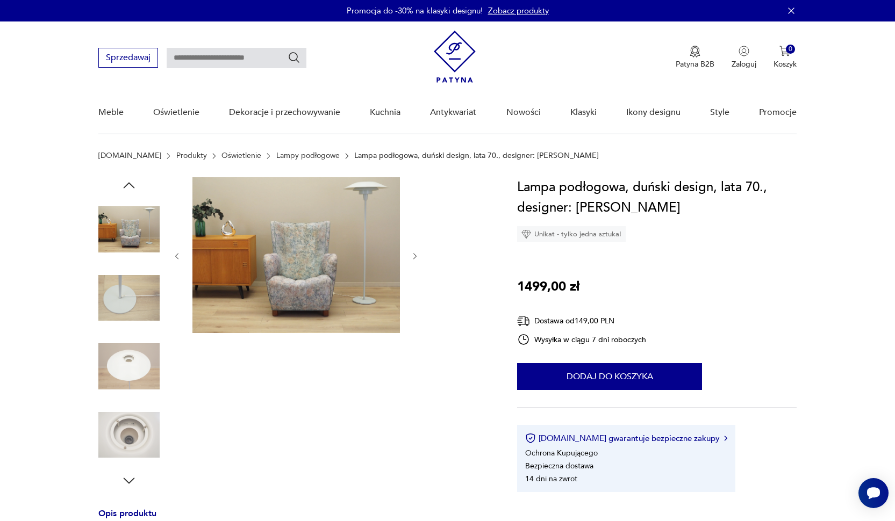
click at [415, 254] on icon "button" at bounding box center [415, 256] width 9 height 9
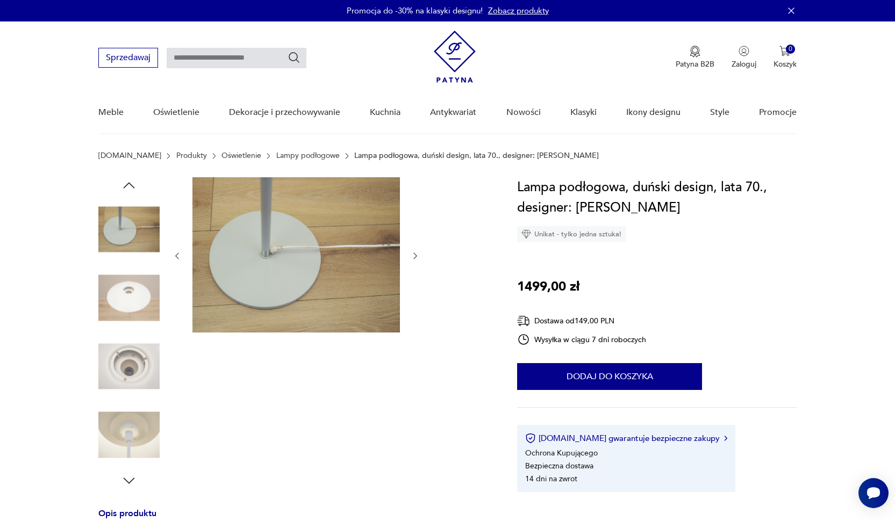
click at [415, 254] on icon "button" at bounding box center [415, 256] width 3 height 6
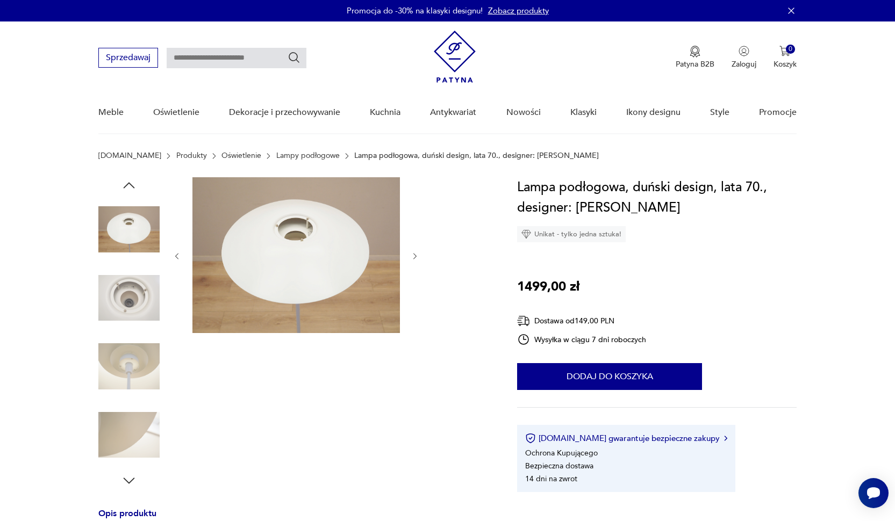
click at [415, 254] on icon "button" at bounding box center [415, 256] width 9 height 9
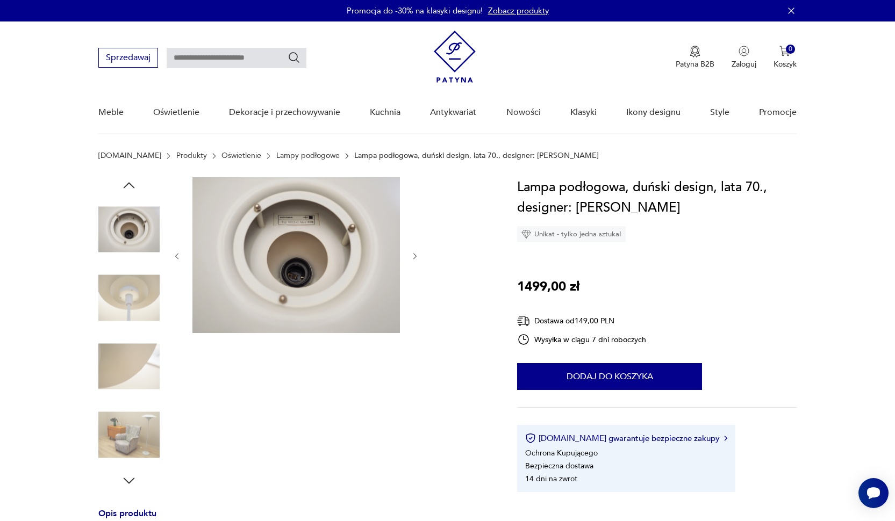
click at [415, 254] on icon "button" at bounding box center [415, 256] width 9 height 9
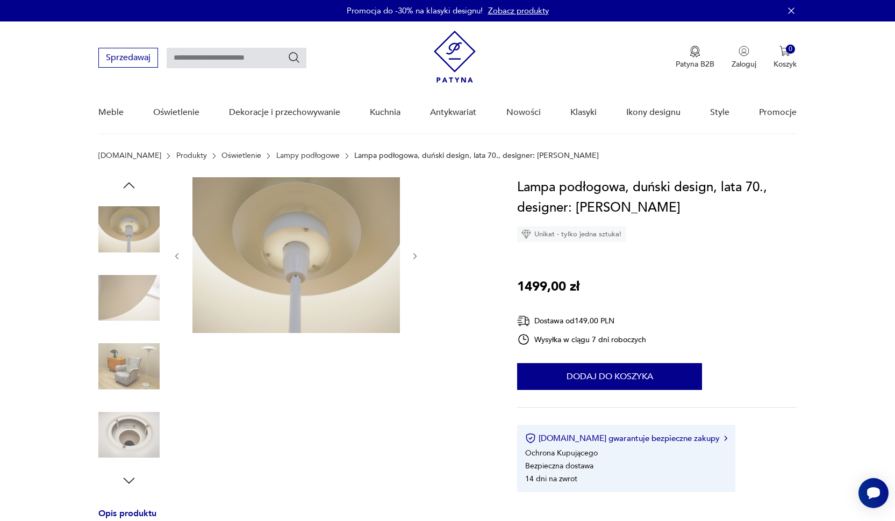
click at [415, 254] on icon "button" at bounding box center [415, 256] width 9 height 9
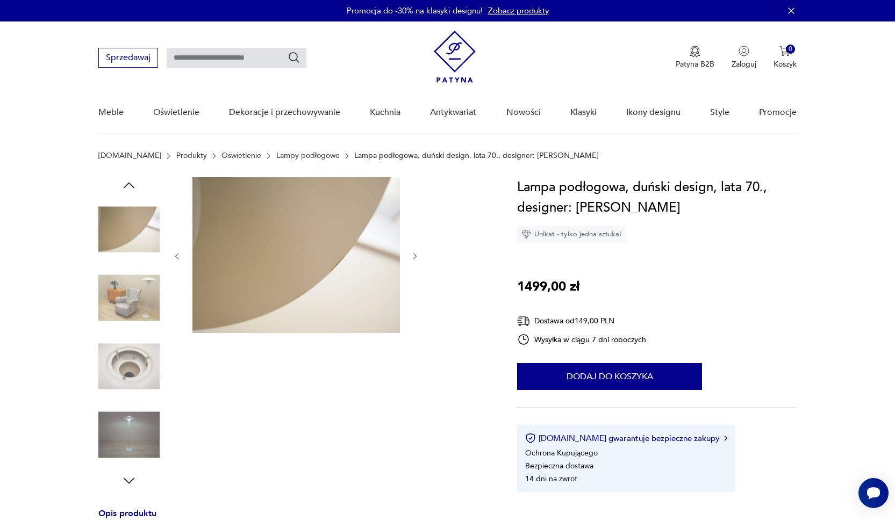
click at [415, 254] on icon "button" at bounding box center [415, 256] width 9 height 9
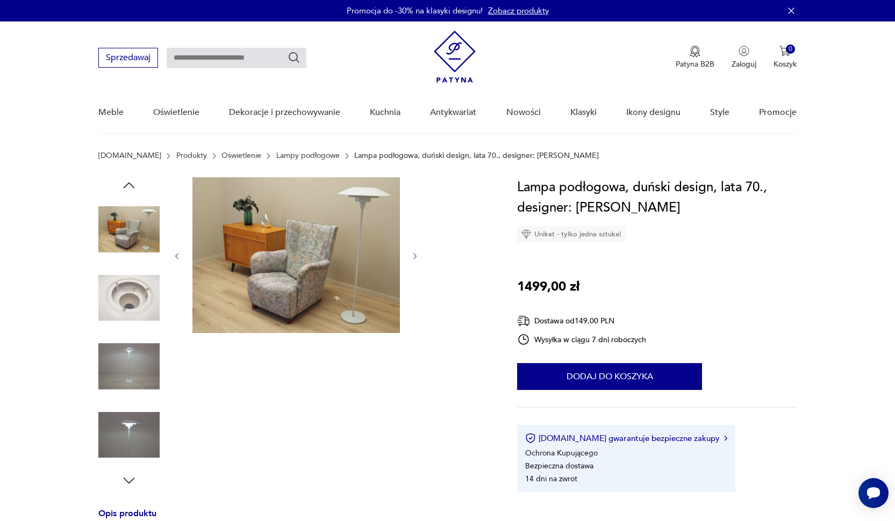
click at [415, 254] on icon "button" at bounding box center [415, 256] width 9 height 9
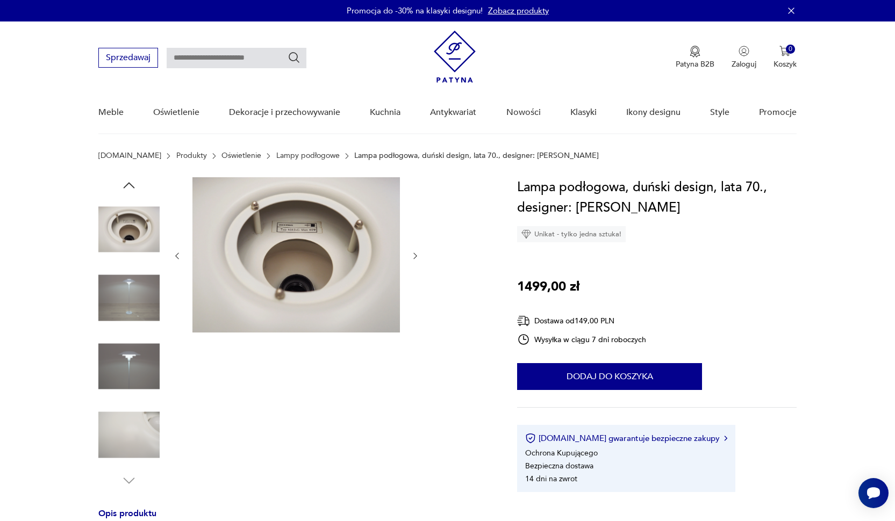
click at [415, 254] on icon "button" at bounding box center [415, 256] width 3 height 6
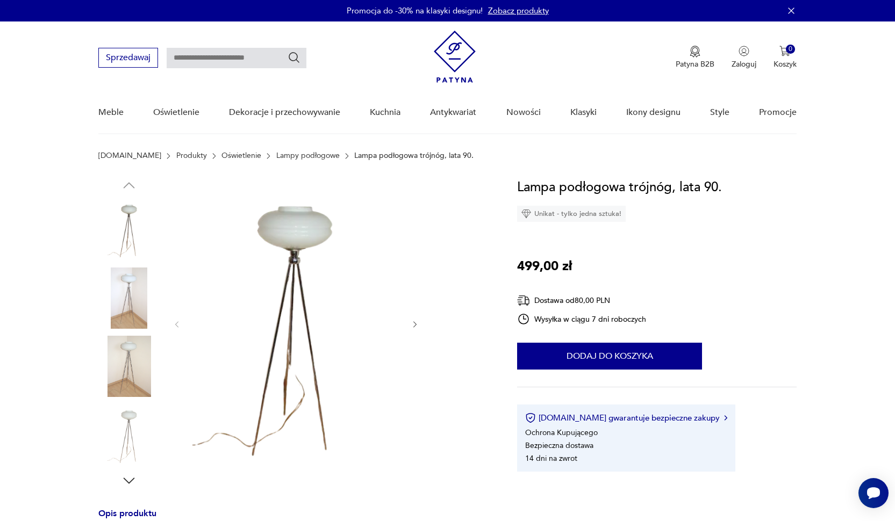
click at [415, 321] on icon "button" at bounding box center [415, 324] width 9 height 9
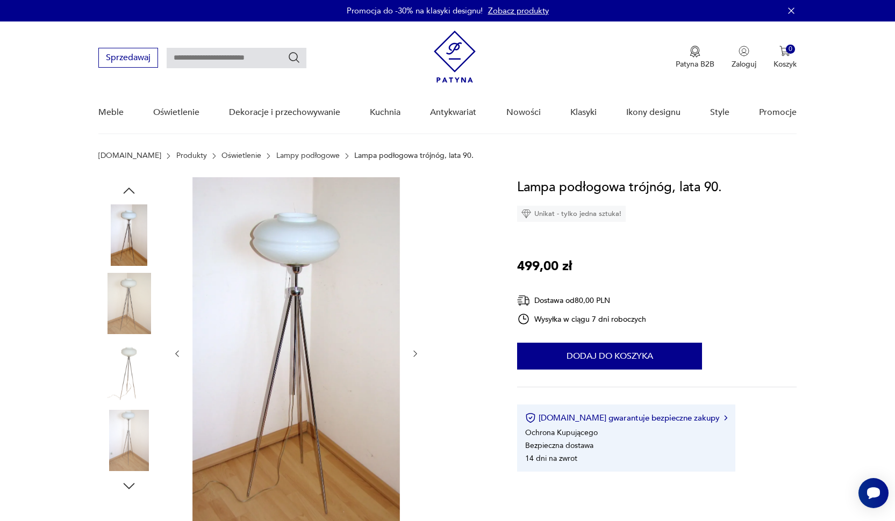
click at [415, 321] on div at bounding box center [295, 353] width 247 height 353
click at [413, 350] on icon "button" at bounding box center [415, 353] width 9 height 9
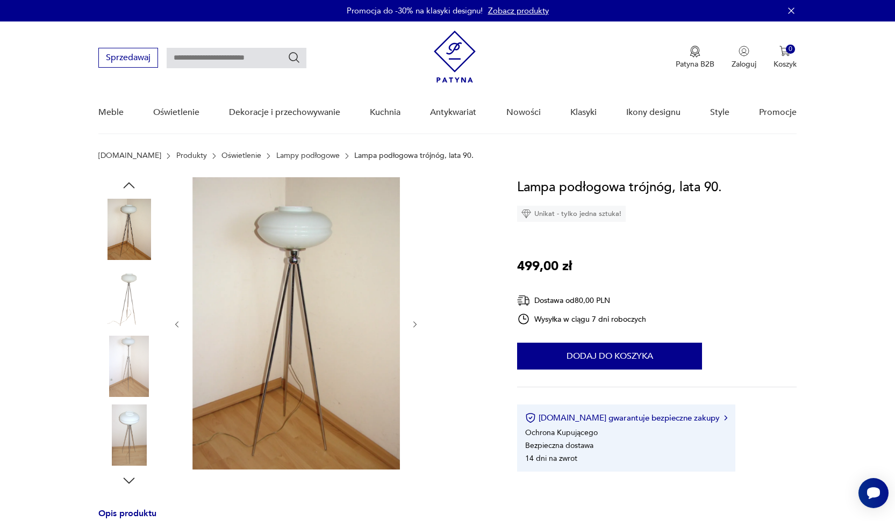
click at [413, 350] on div at bounding box center [295, 324] width 247 height 294
click at [415, 329] on icon "button" at bounding box center [415, 324] width 9 height 9
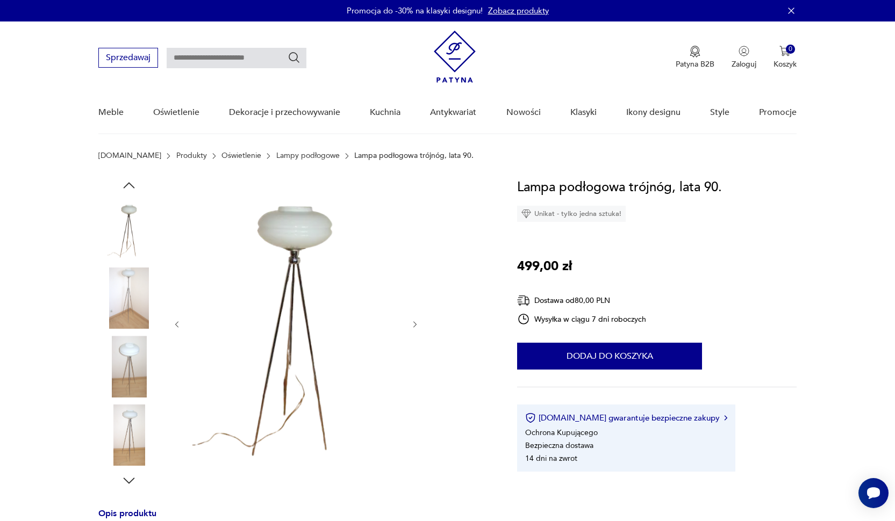
click at [415, 329] on icon "button" at bounding box center [415, 324] width 9 height 9
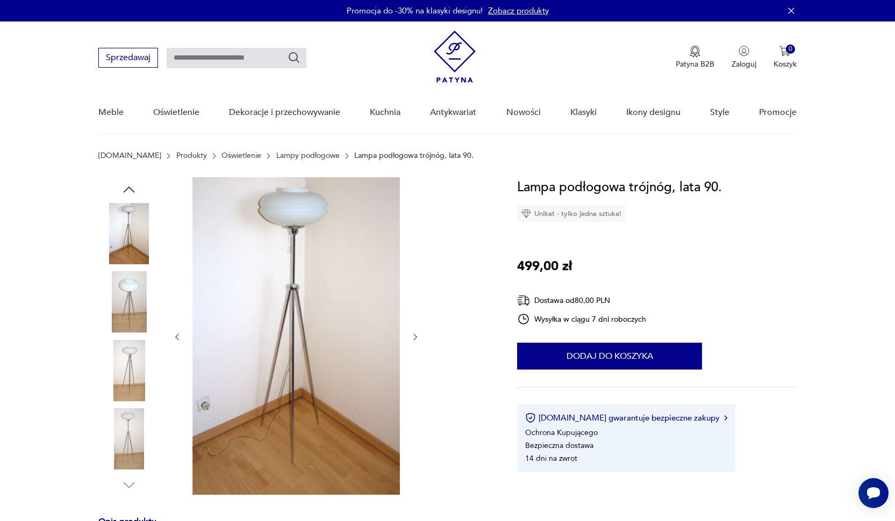
click at [415, 329] on div at bounding box center [295, 337] width 247 height 320
click at [417, 337] on icon "button" at bounding box center [415, 337] width 9 height 9
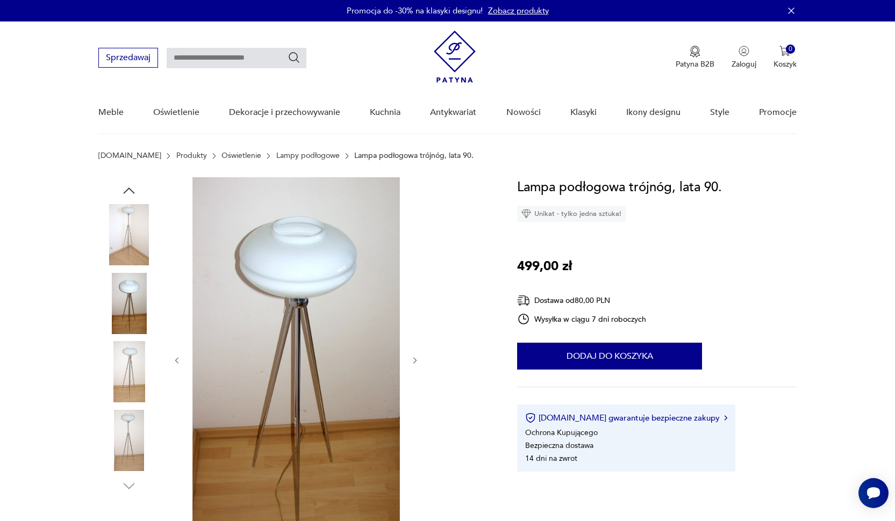
click at [415, 359] on icon "button" at bounding box center [415, 360] width 9 height 9
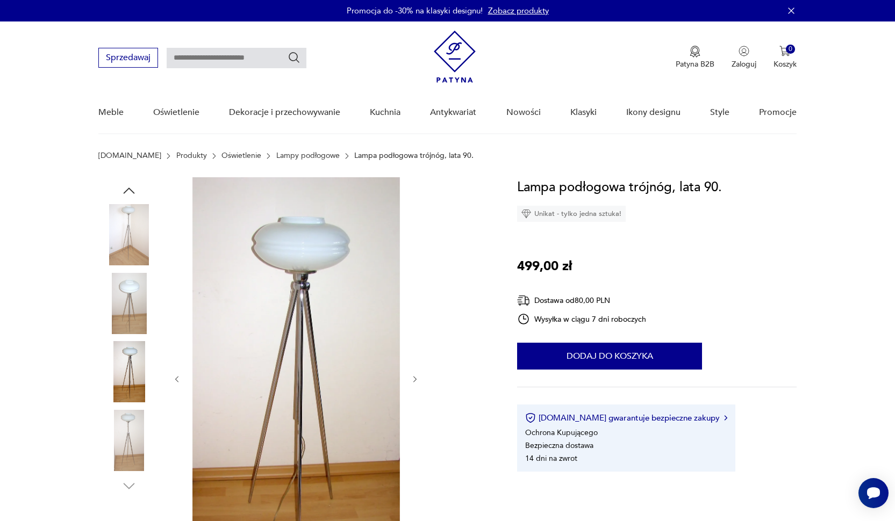
click at [415, 359] on div at bounding box center [295, 379] width 247 height 404
click at [417, 380] on icon "button" at bounding box center [415, 379] width 9 height 9
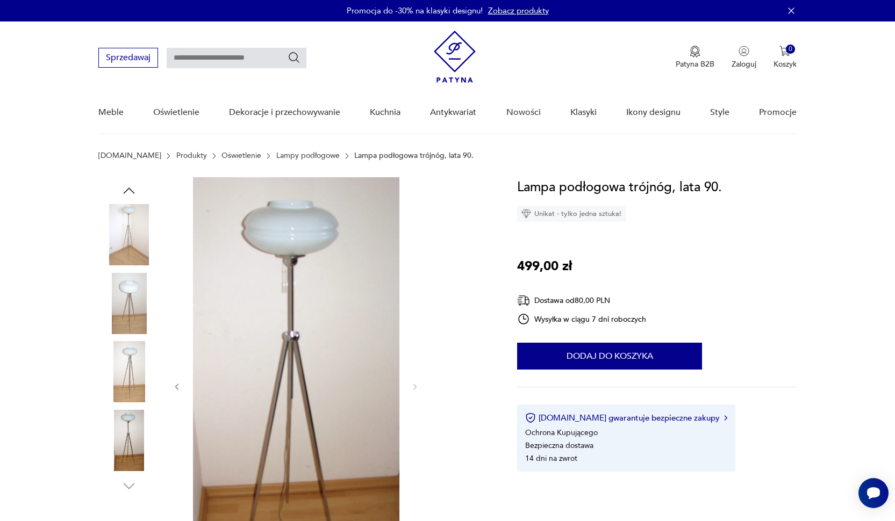
click at [417, 380] on div at bounding box center [295, 386] width 247 height 419
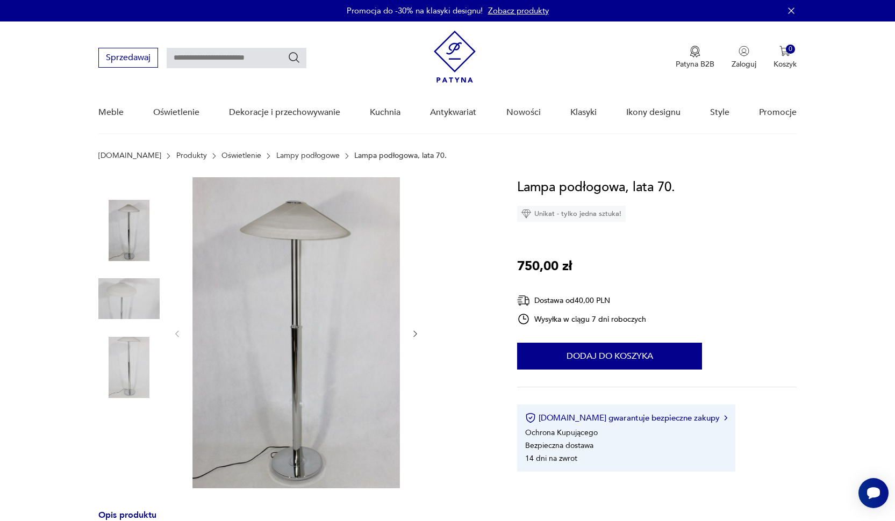
click at [415, 333] on icon "button" at bounding box center [415, 334] width 3 height 6
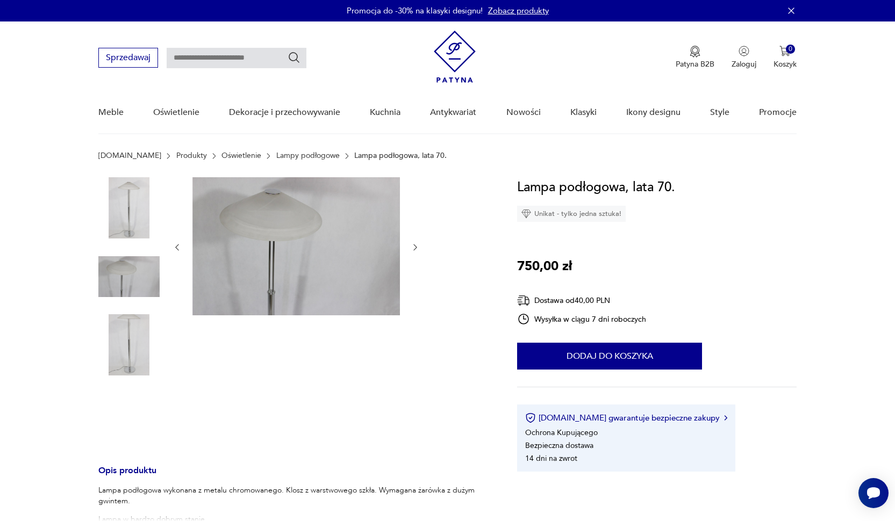
click at [419, 248] on icon "button" at bounding box center [415, 247] width 9 height 9
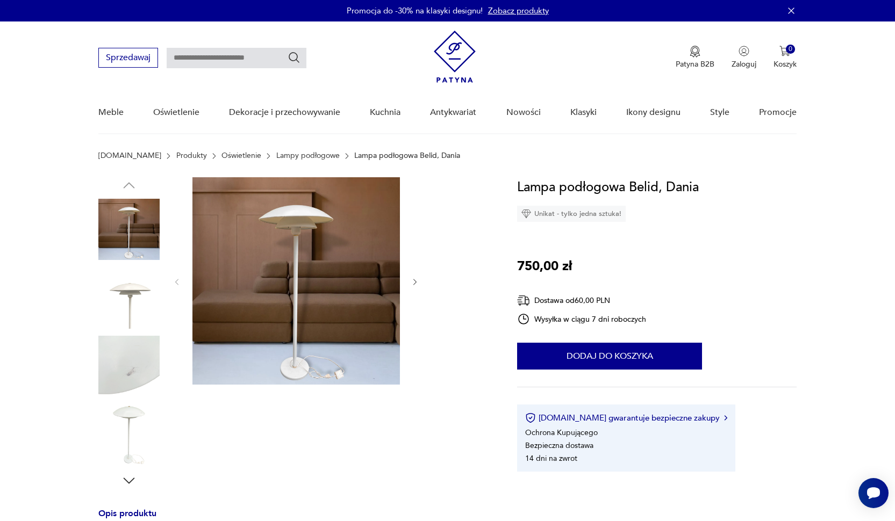
click at [413, 281] on icon "button" at bounding box center [415, 282] width 9 height 9
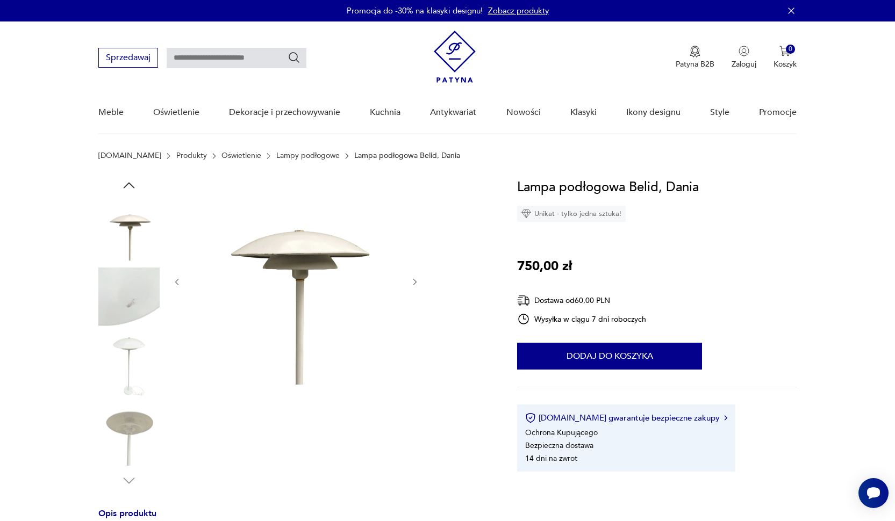
click at [413, 281] on icon "button" at bounding box center [415, 282] width 9 height 9
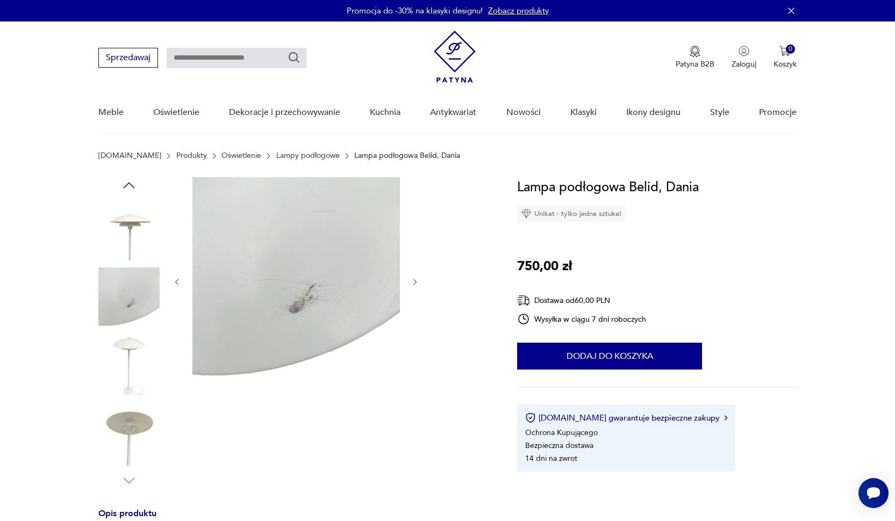
click at [413, 281] on icon "button" at bounding box center [415, 282] width 9 height 9
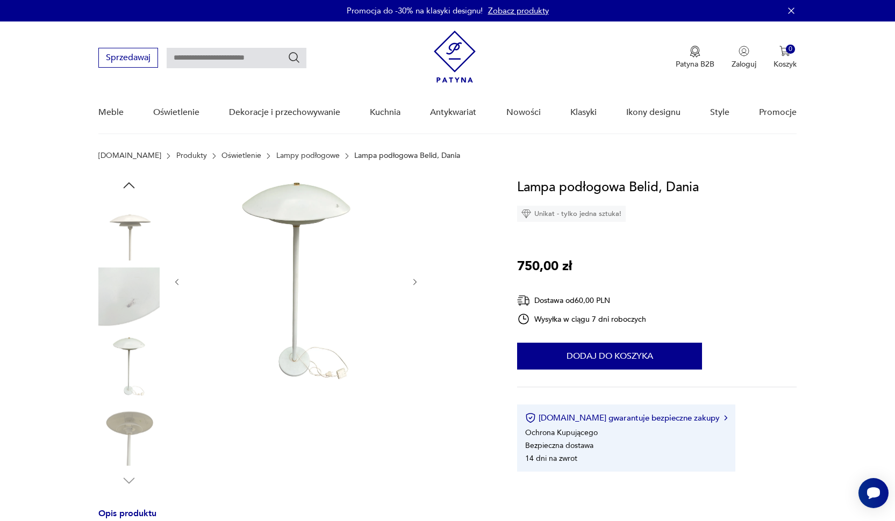
click at [413, 281] on icon "button" at bounding box center [415, 282] width 9 height 9
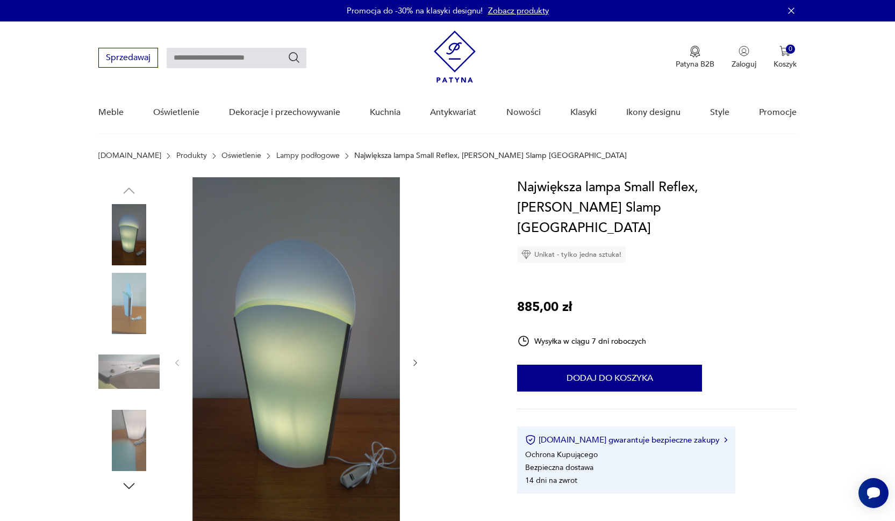
click at [415, 359] on icon "button" at bounding box center [415, 362] width 9 height 9
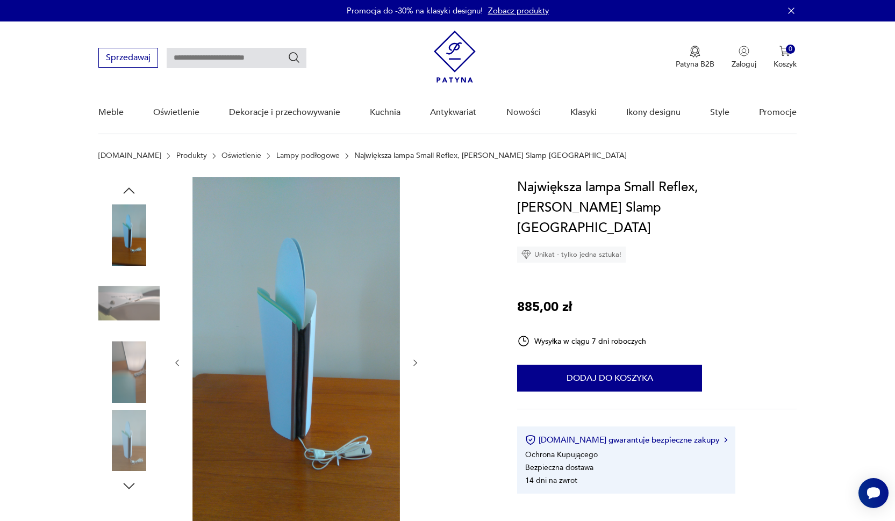
click at [415, 359] on icon "button" at bounding box center [415, 362] width 9 height 9
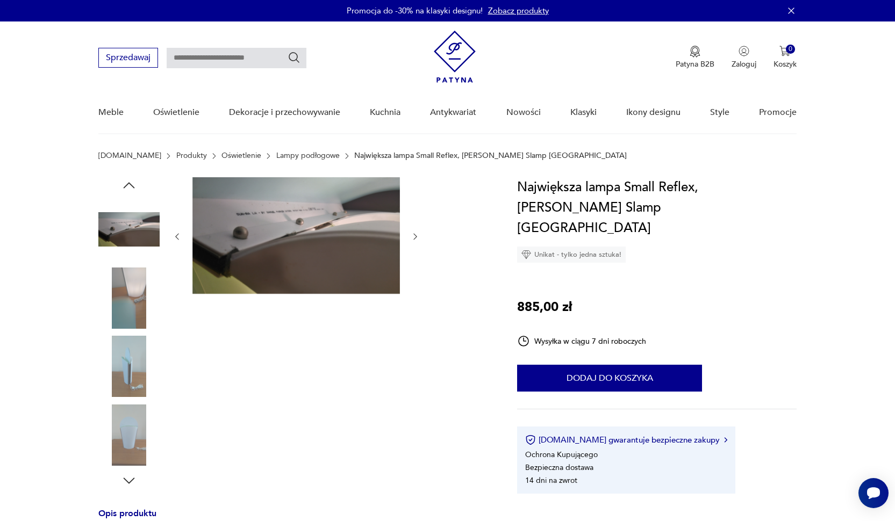
click at [414, 235] on icon "button" at bounding box center [415, 236] width 9 height 9
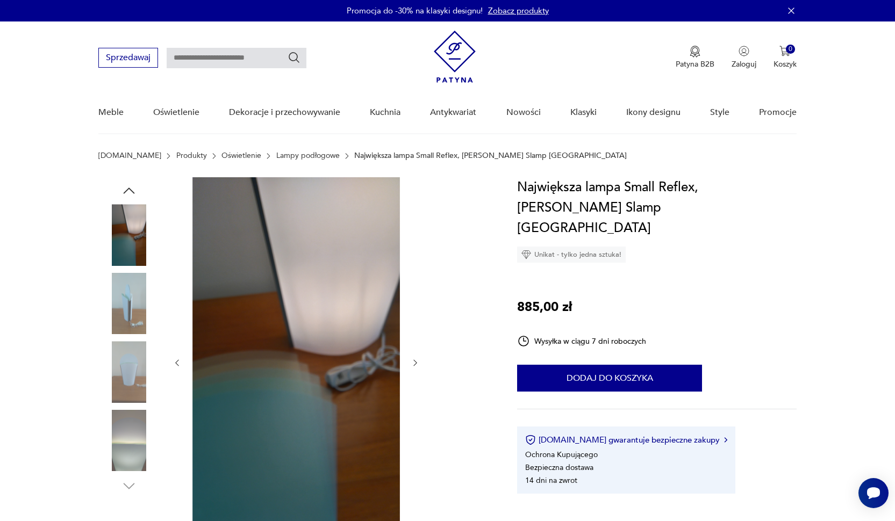
click at [417, 360] on icon "button" at bounding box center [415, 362] width 9 height 9
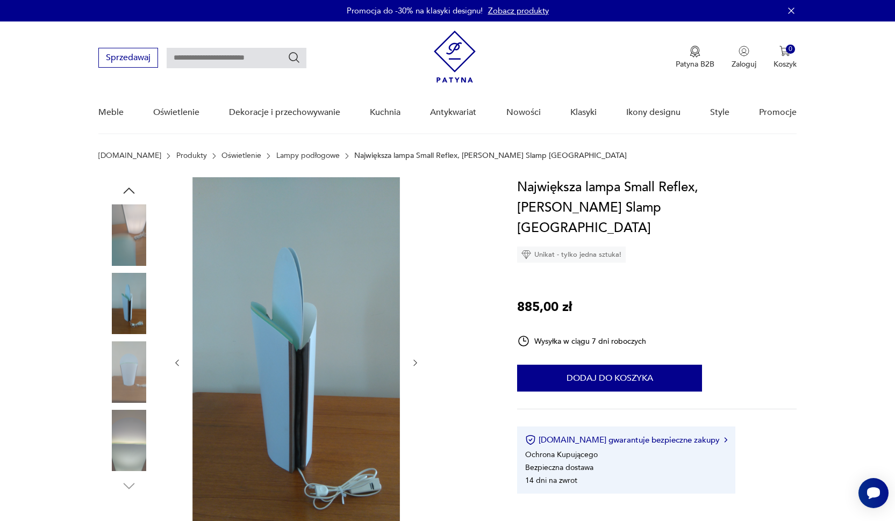
click at [417, 360] on icon "button" at bounding box center [415, 362] width 9 height 9
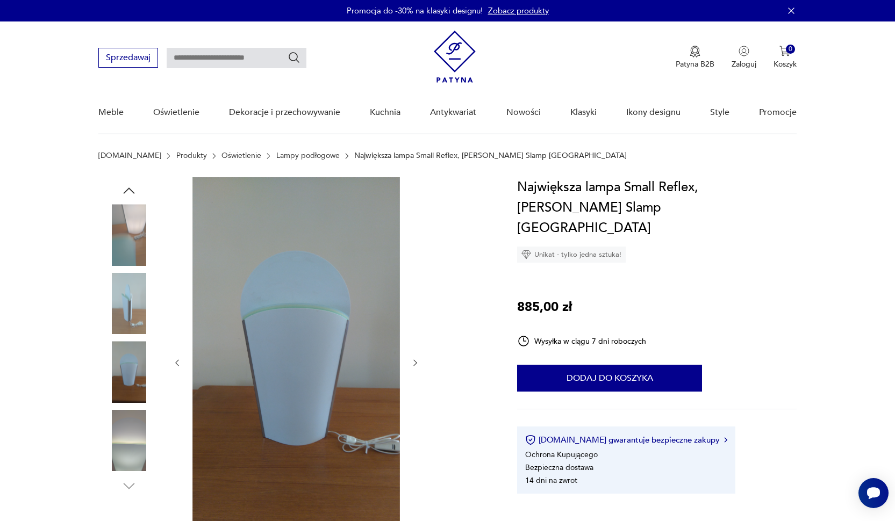
click at [417, 360] on icon "button" at bounding box center [415, 362] width 9 height 9
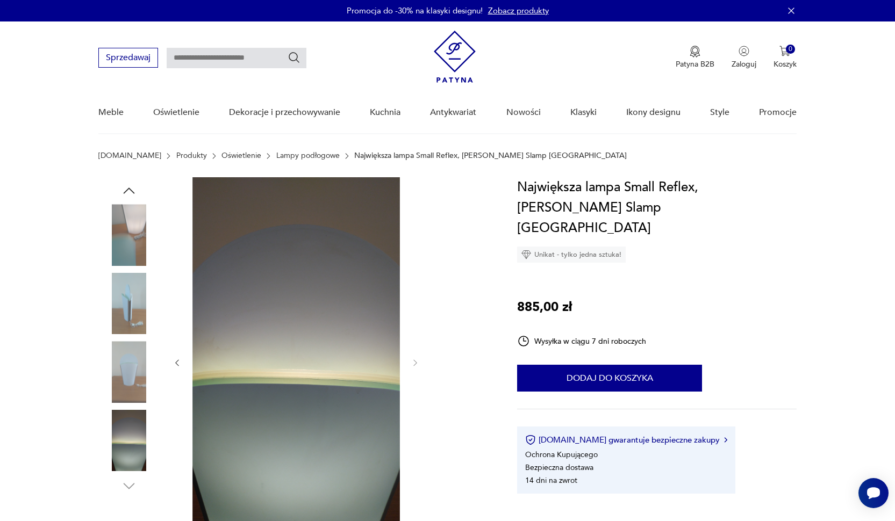
click at [140, 435] on img at bounding box center [128, 440] width 61 height 61
click at [127, 206] on img at bounding box center [128, 234] width 61 height 61
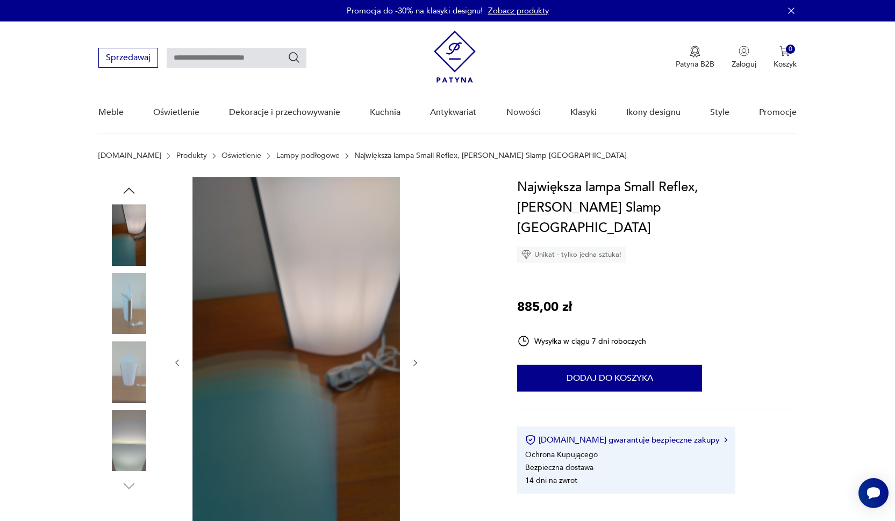
click at [131, 185] on icon "button" at bounding box center [129, 191] width 16 height 16
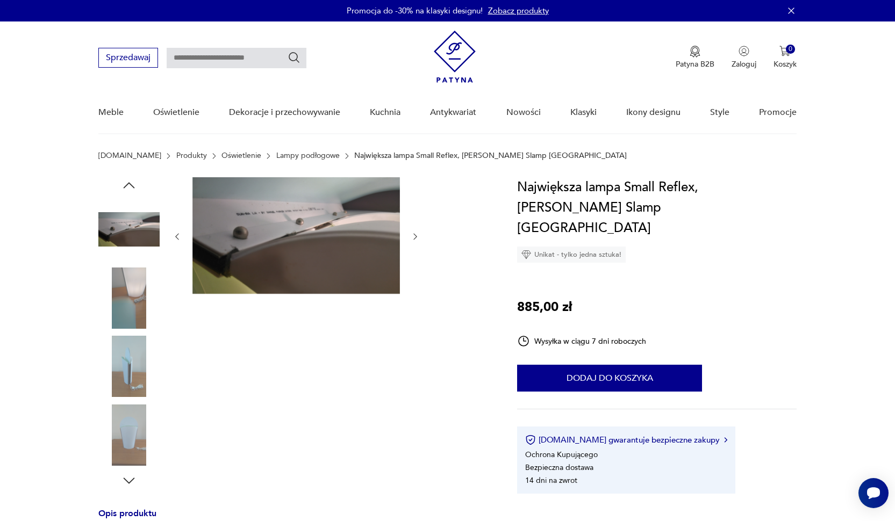
click at [131, 185] on icon "button" at bounding box center [129, 185] width 16 height 16
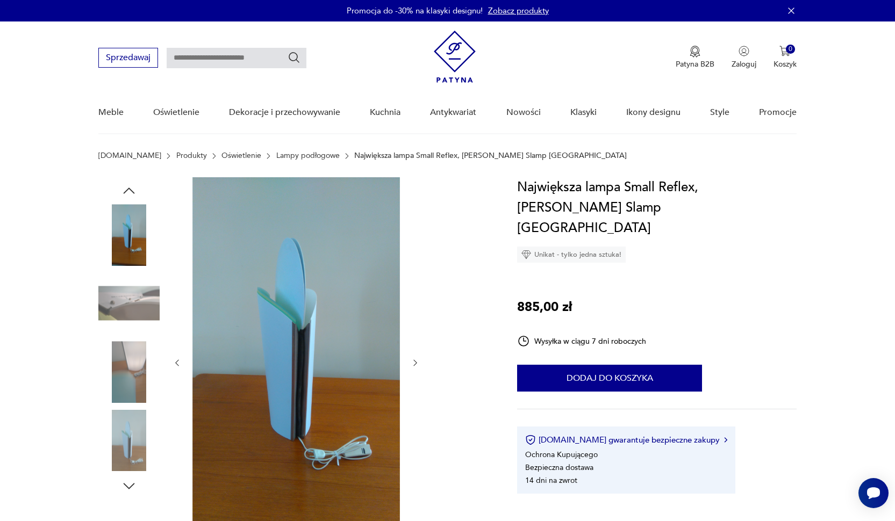
click at [131, 185] on icon "button" at bounding box center [129, 191] width 16 height 16
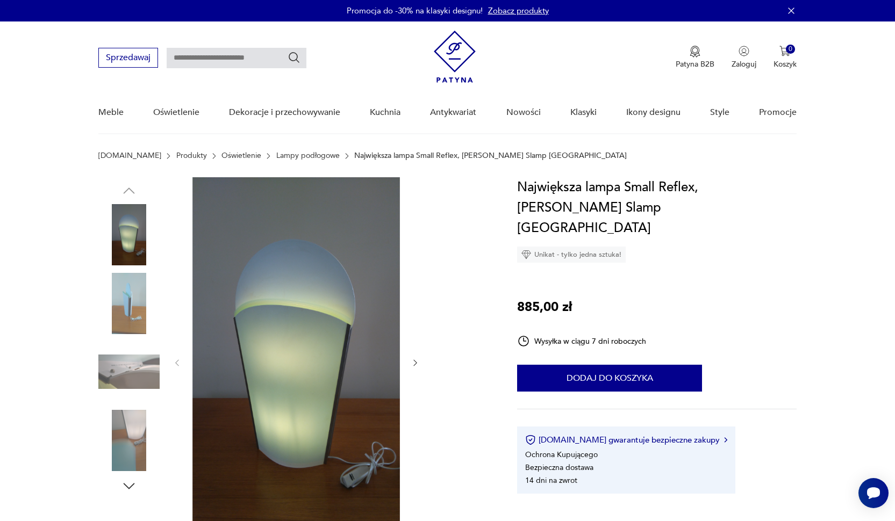
click at [136, 244] on img at bounding box center [128, 234] width 61 height 61
